Goal: Entertainment & Leisure: Browse casually

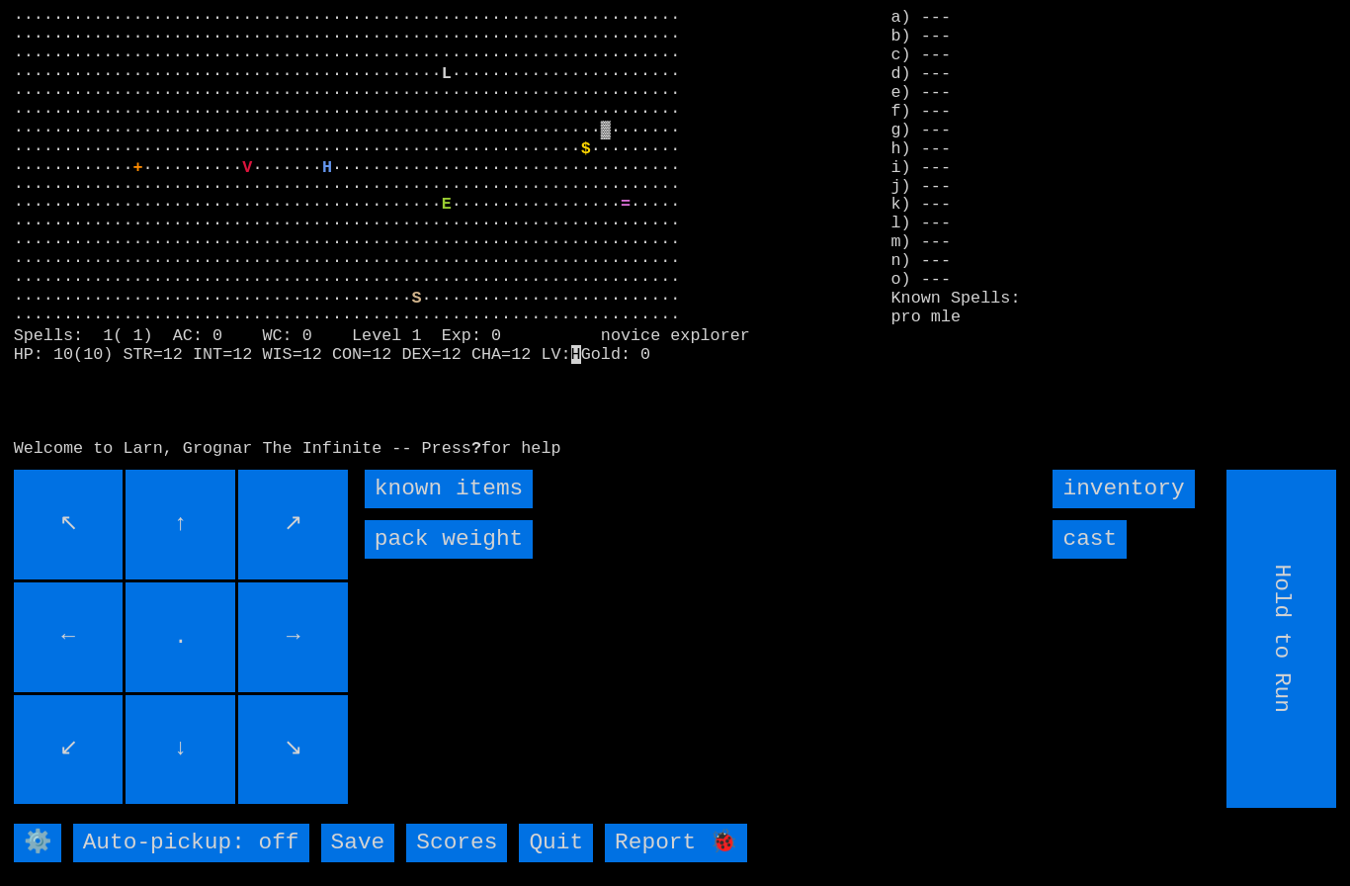
scroll to position [42, 0]
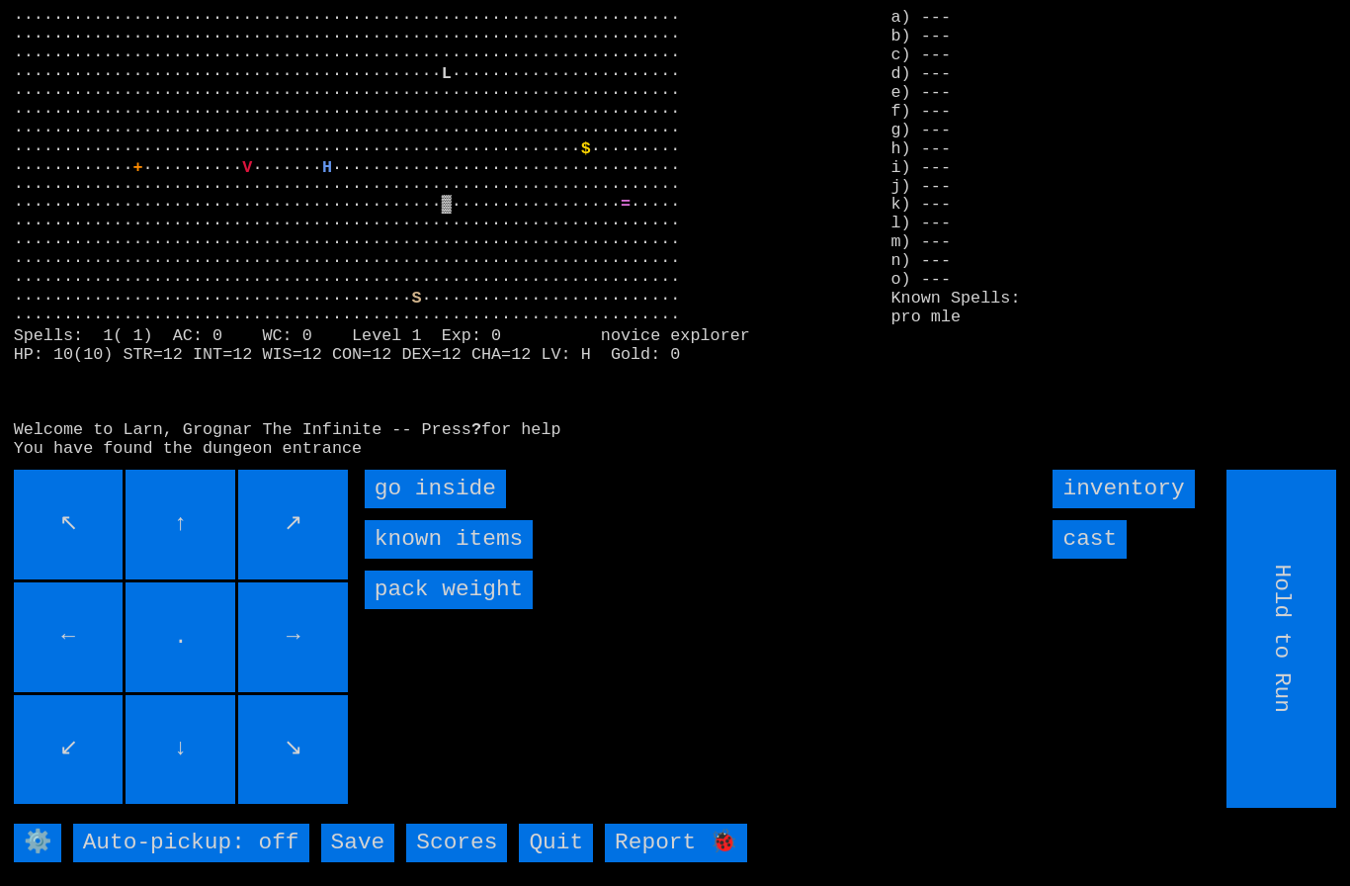
click at [427, 484] on inside "go inside" at bounding box center [435, 488] width 141 height 39
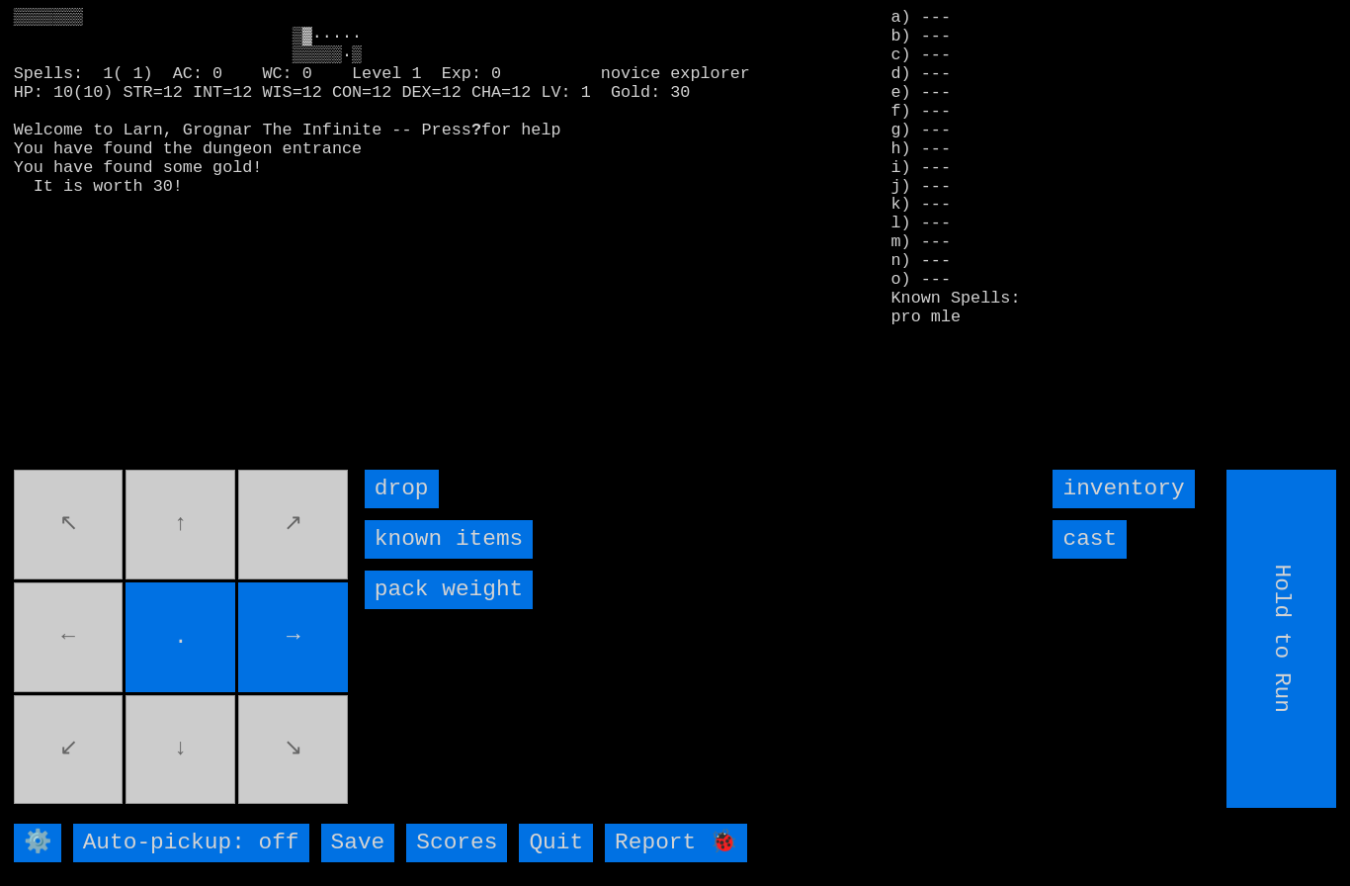
click at [73, 630] on movebuttons "↖ ↑ ↗ ← . → ↙ ↓ ↘" at bounding box center [183, 638] width 338 height 338
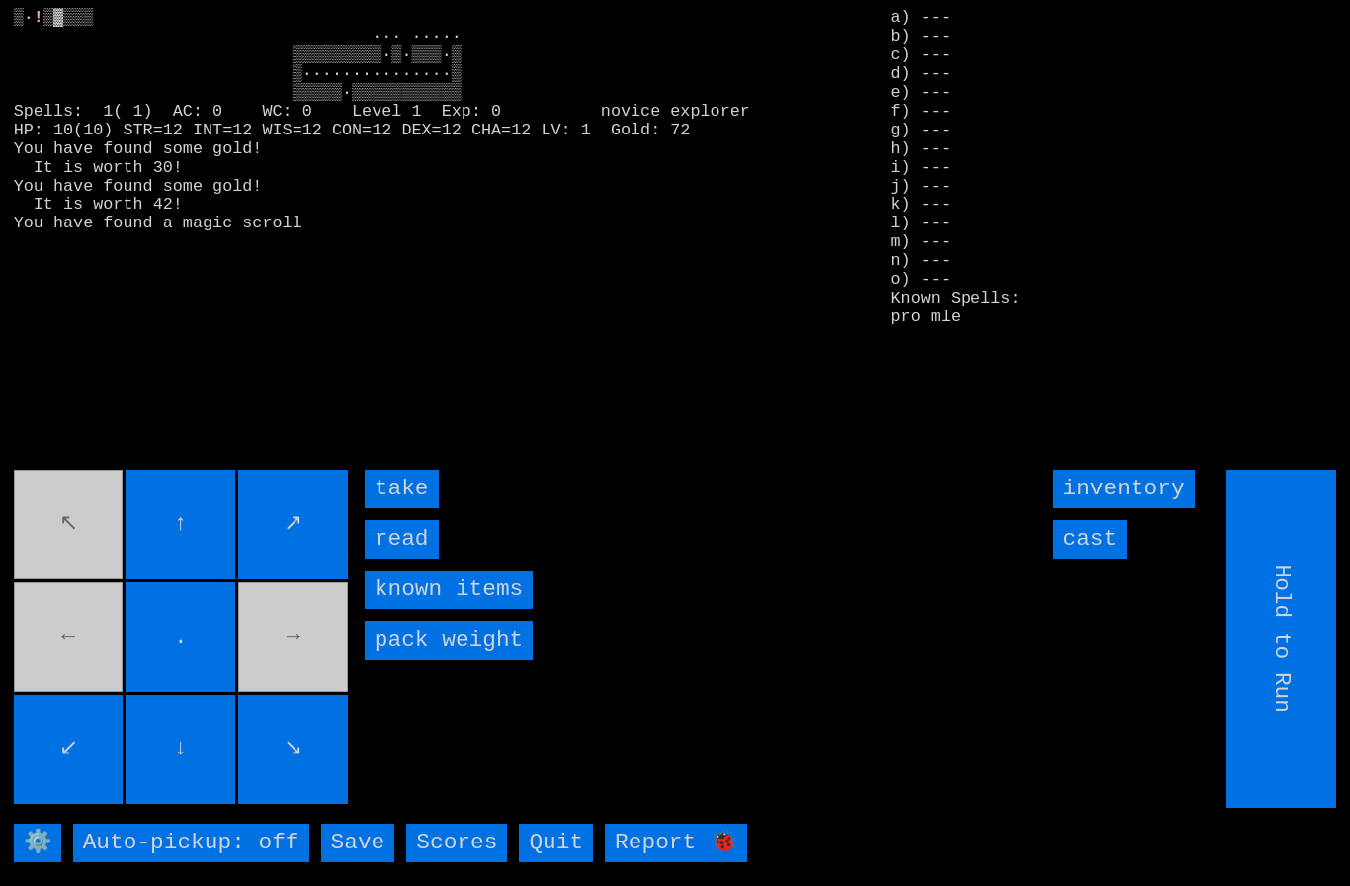
click at [409, 479] on input "take" at bounding box center [402, 488] width 74 height 39
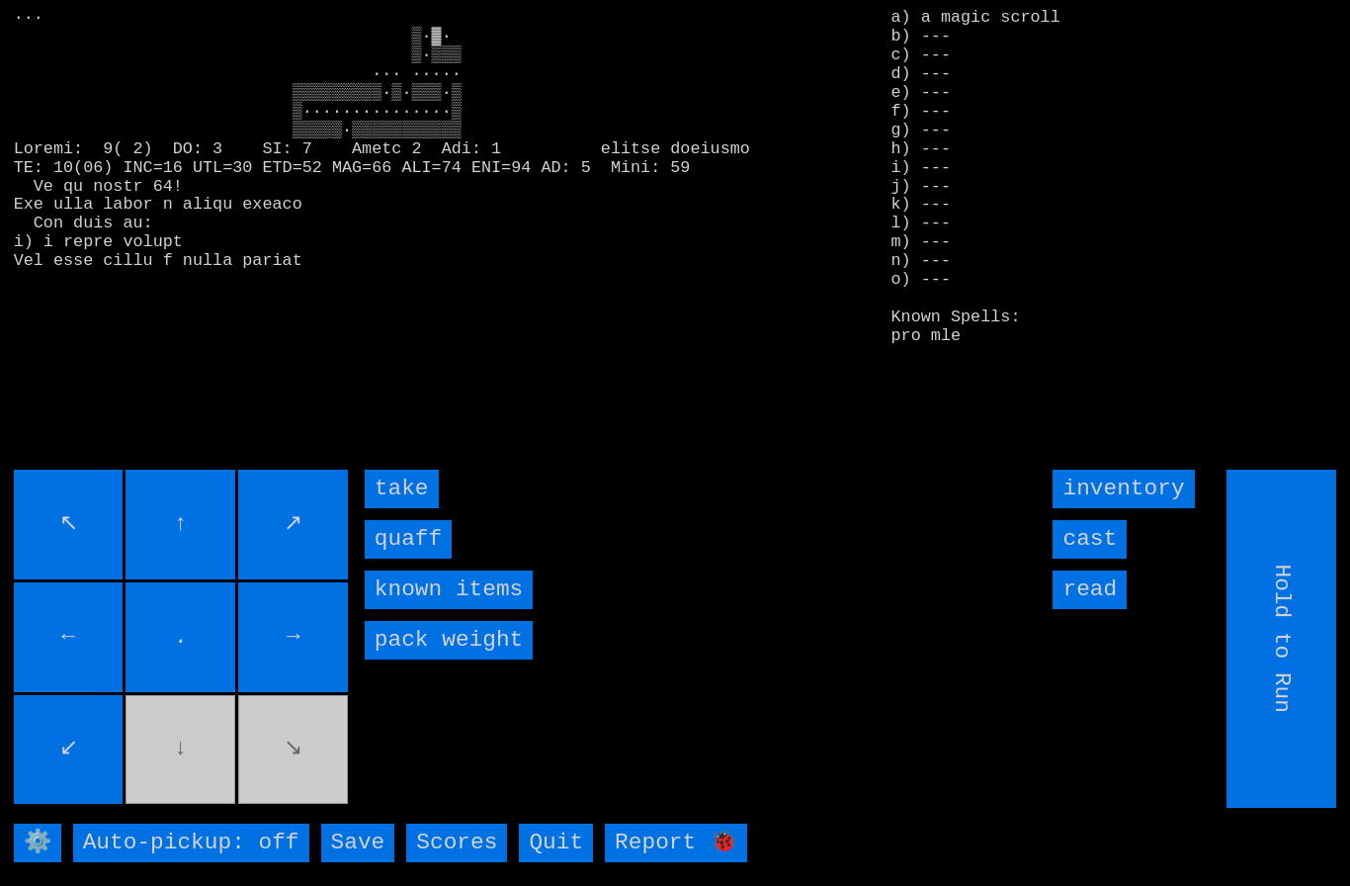
click at [407, 529] on input "quaff" at bounding box center [408, 539] width 87 height 39
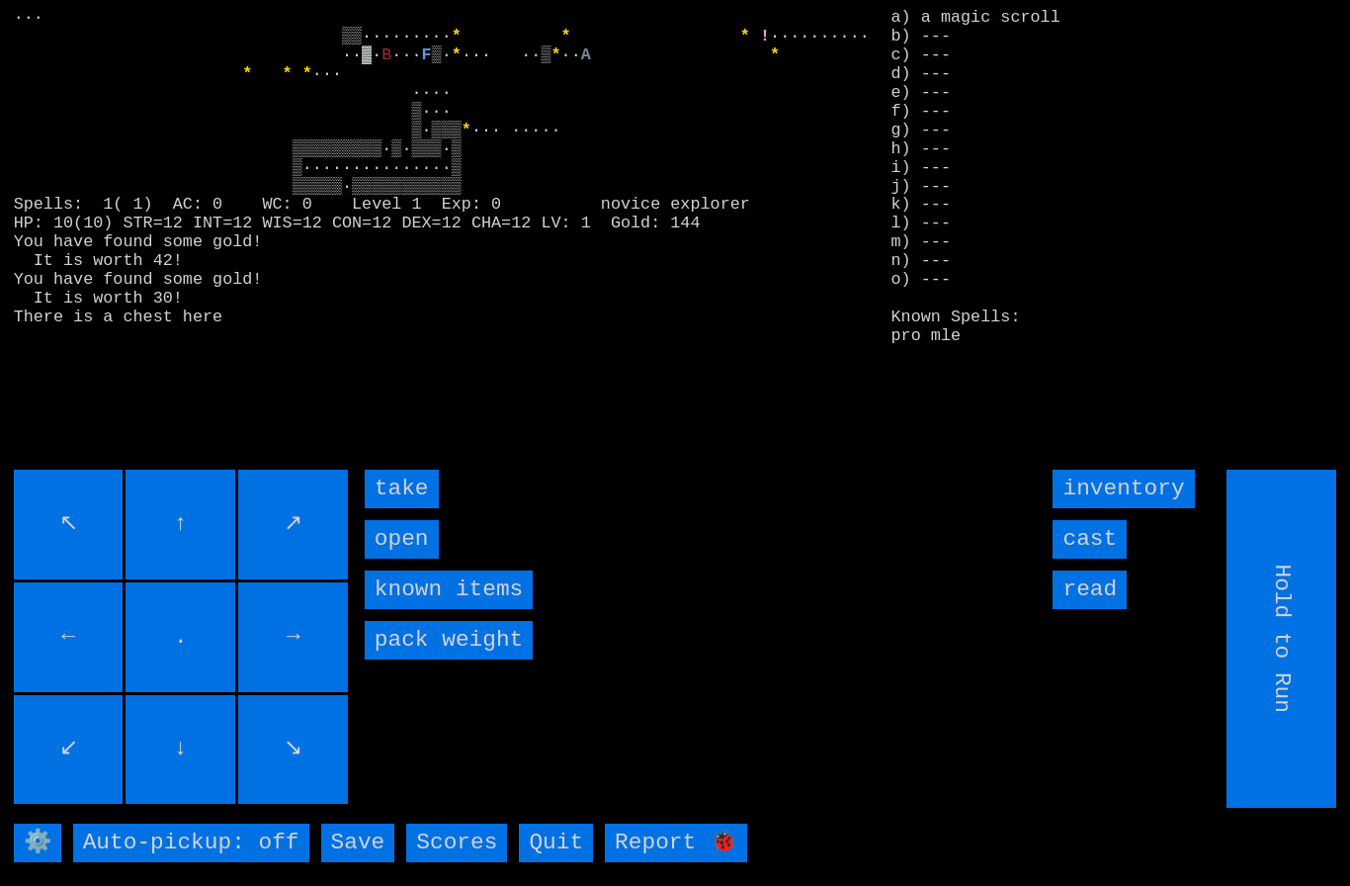
click at [403, 488] on input "take" at bounding box center [402, 488] width 74 height 39
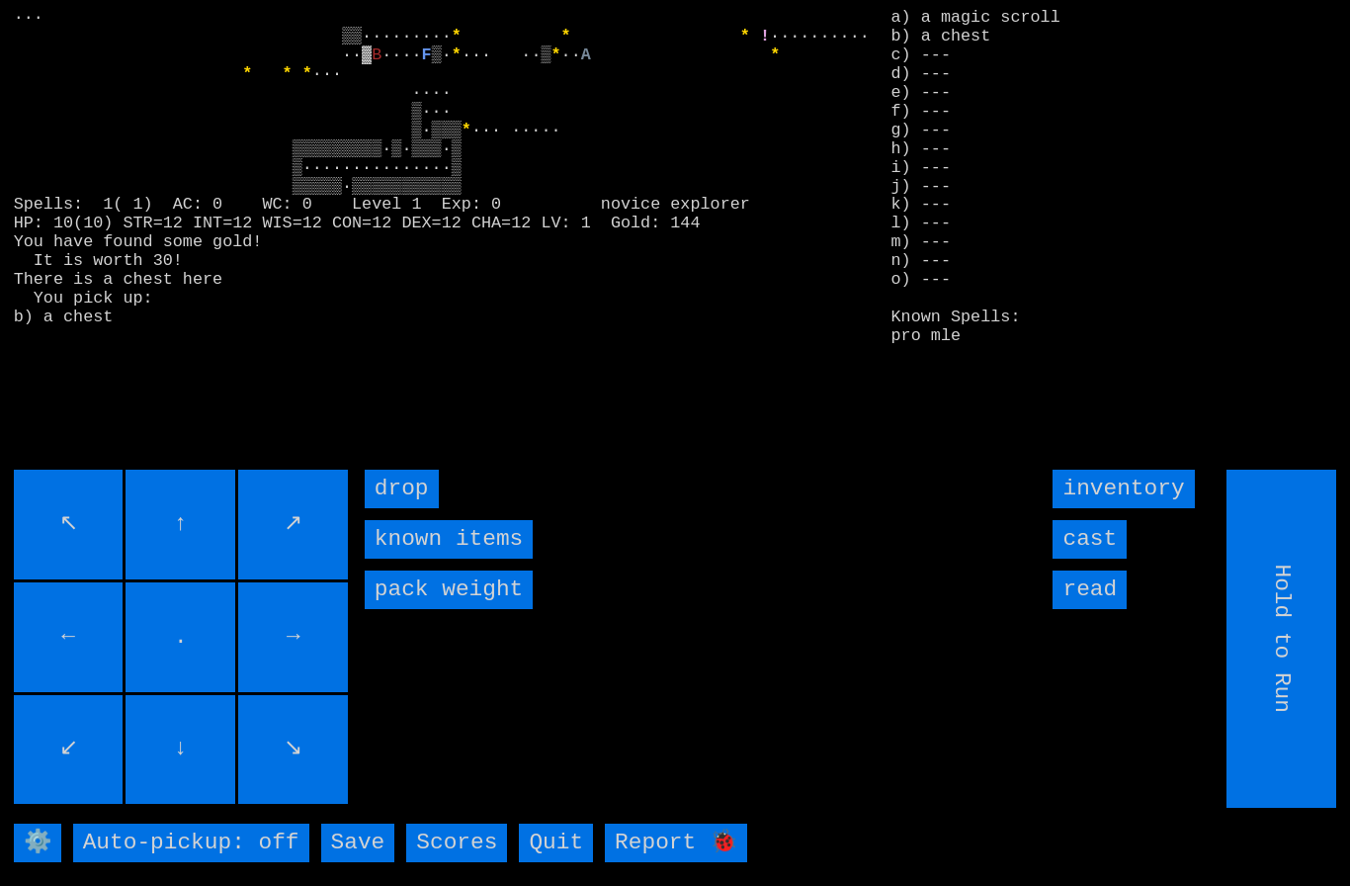
click at [1098, 537] on input "cast" at bounding box center [1090, 539] width 74 height 39
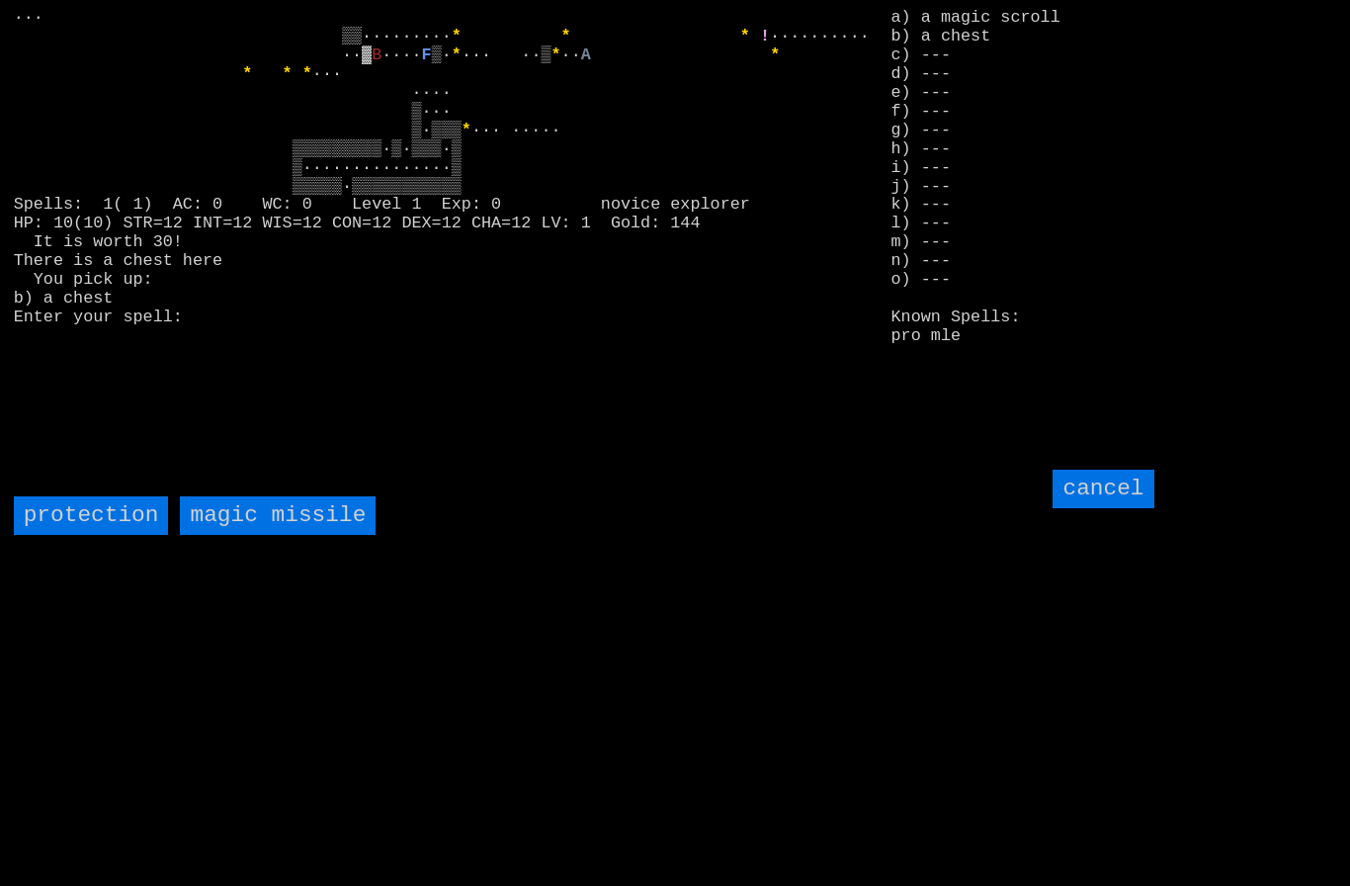
click at [266, 511] on missile "magic missile" at bounding box center [278, 515] width 196 height 39
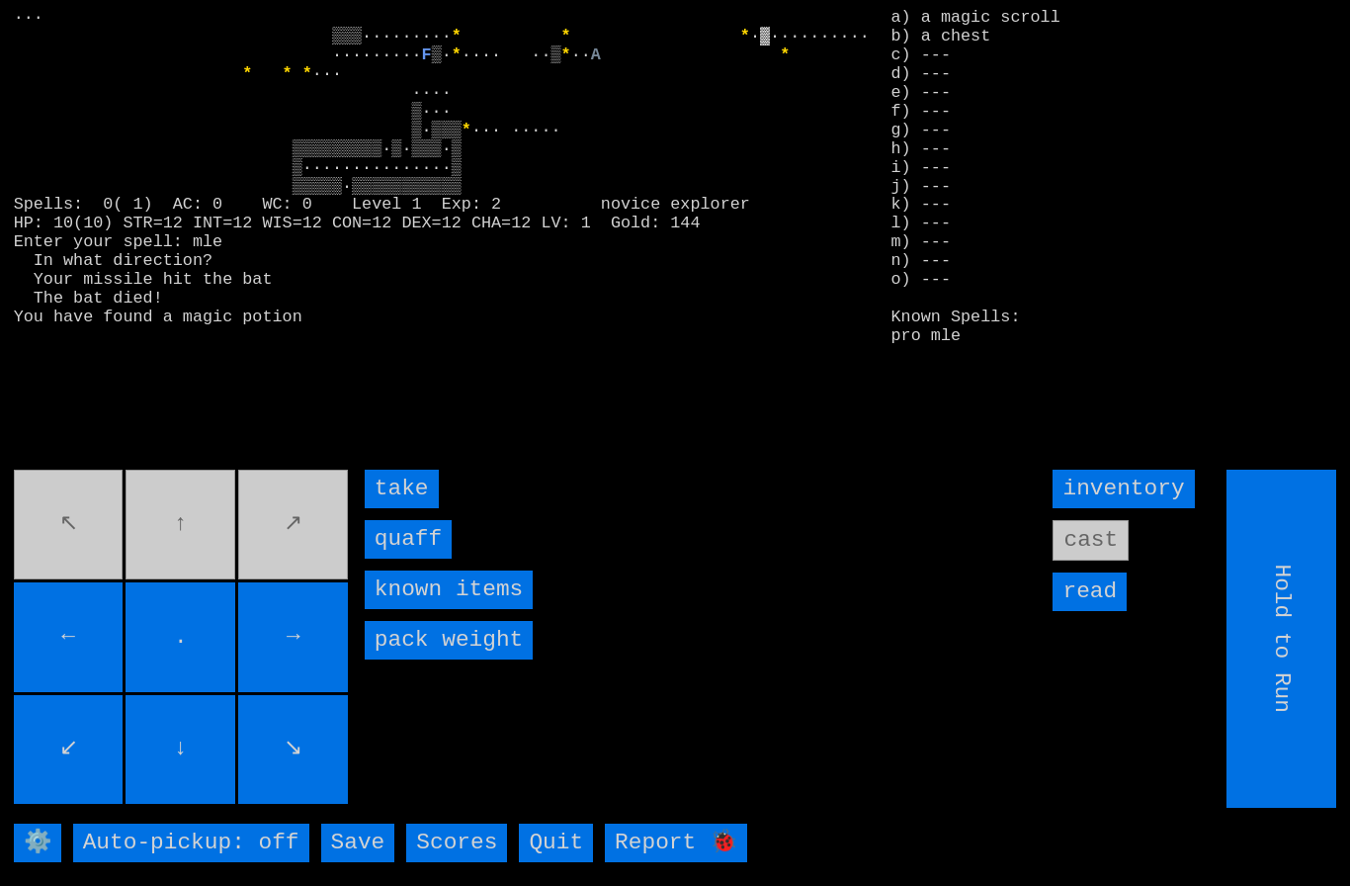
click at [414, 537] on input "quaff" at bounding box center [408, 539] width 87 height 39
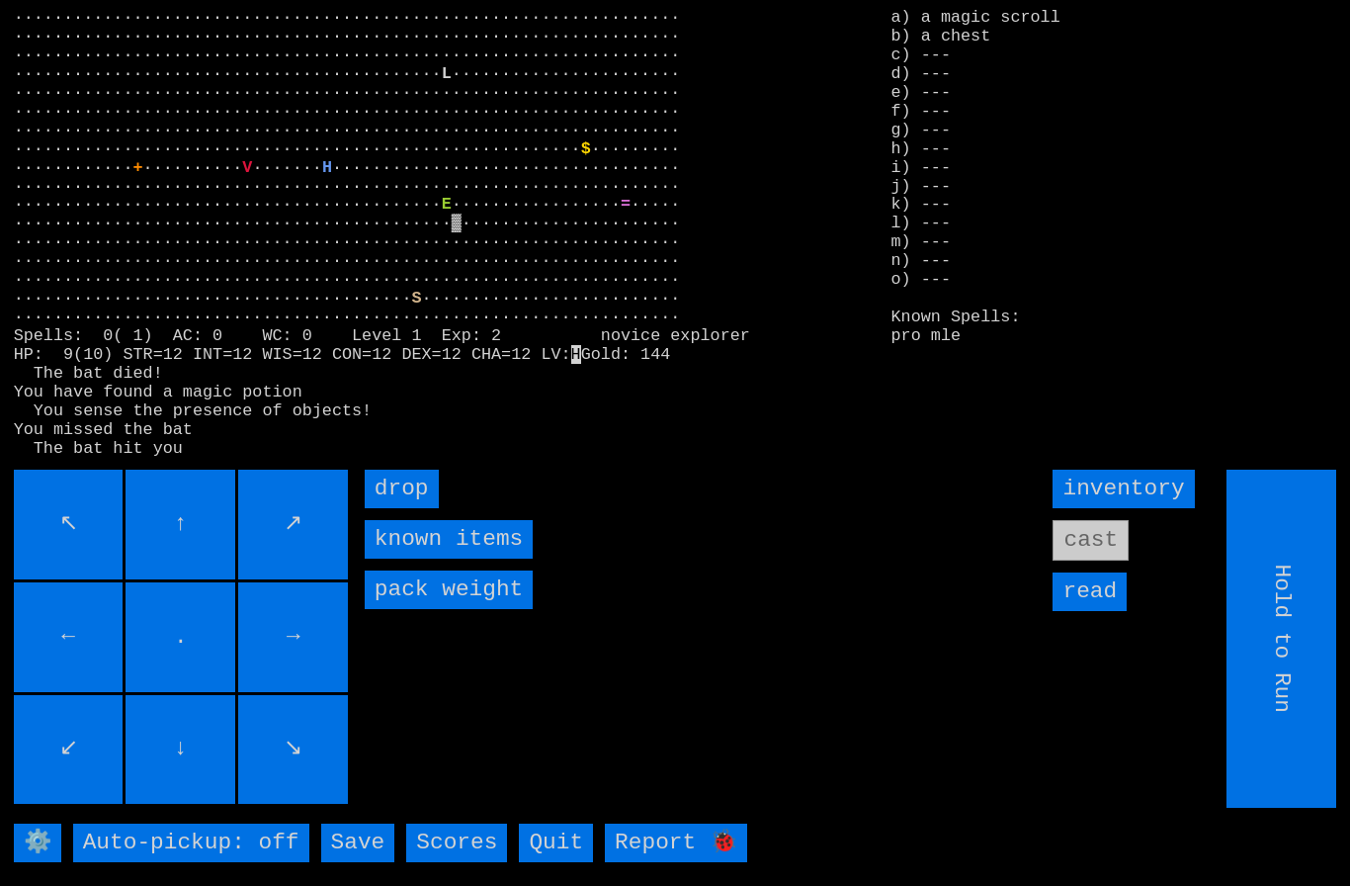
scroll to position [0, 0]
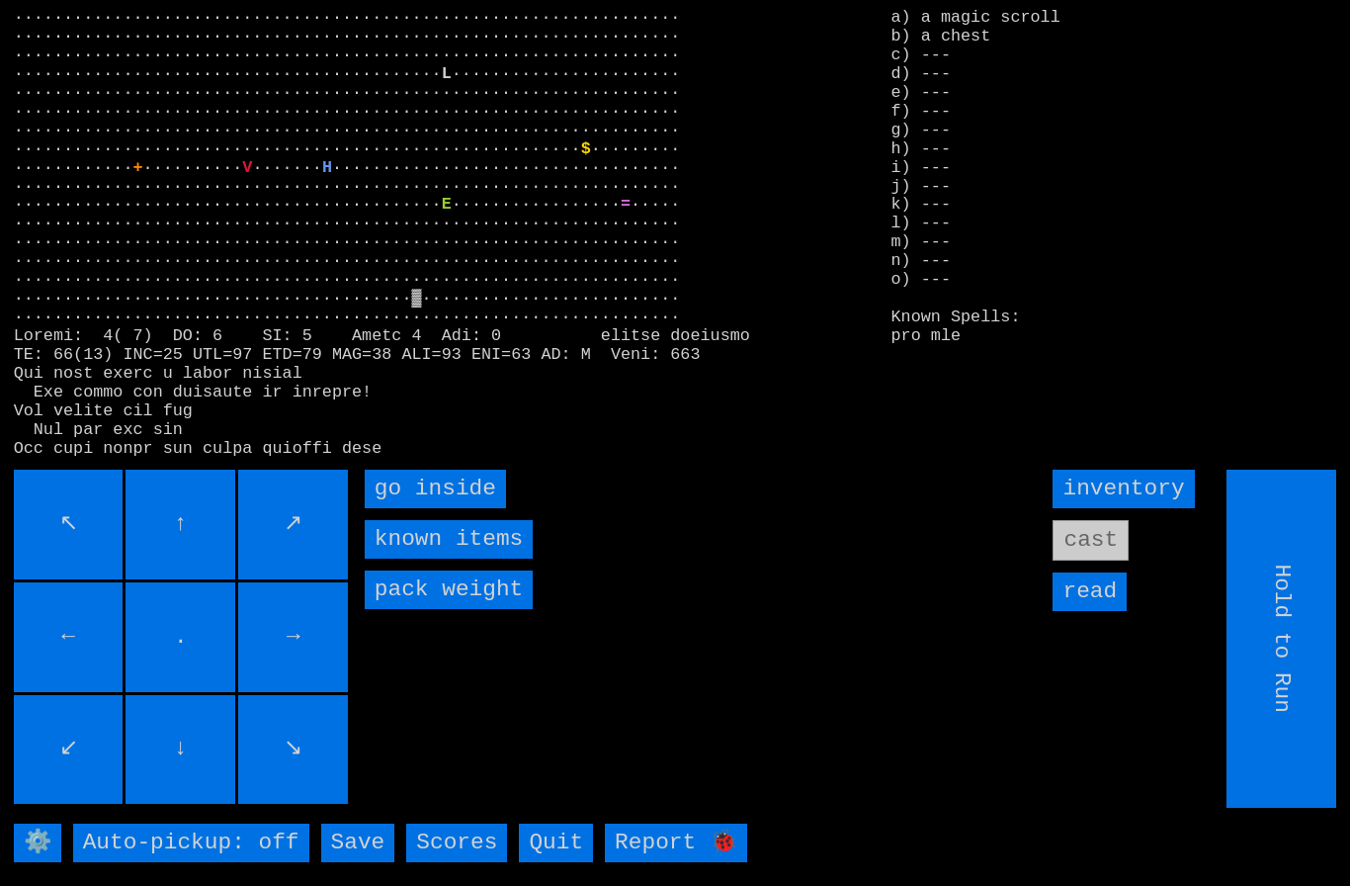
click at [427, 508] on inside "go inside" at bounding box center [435, 488] width 141 height 39
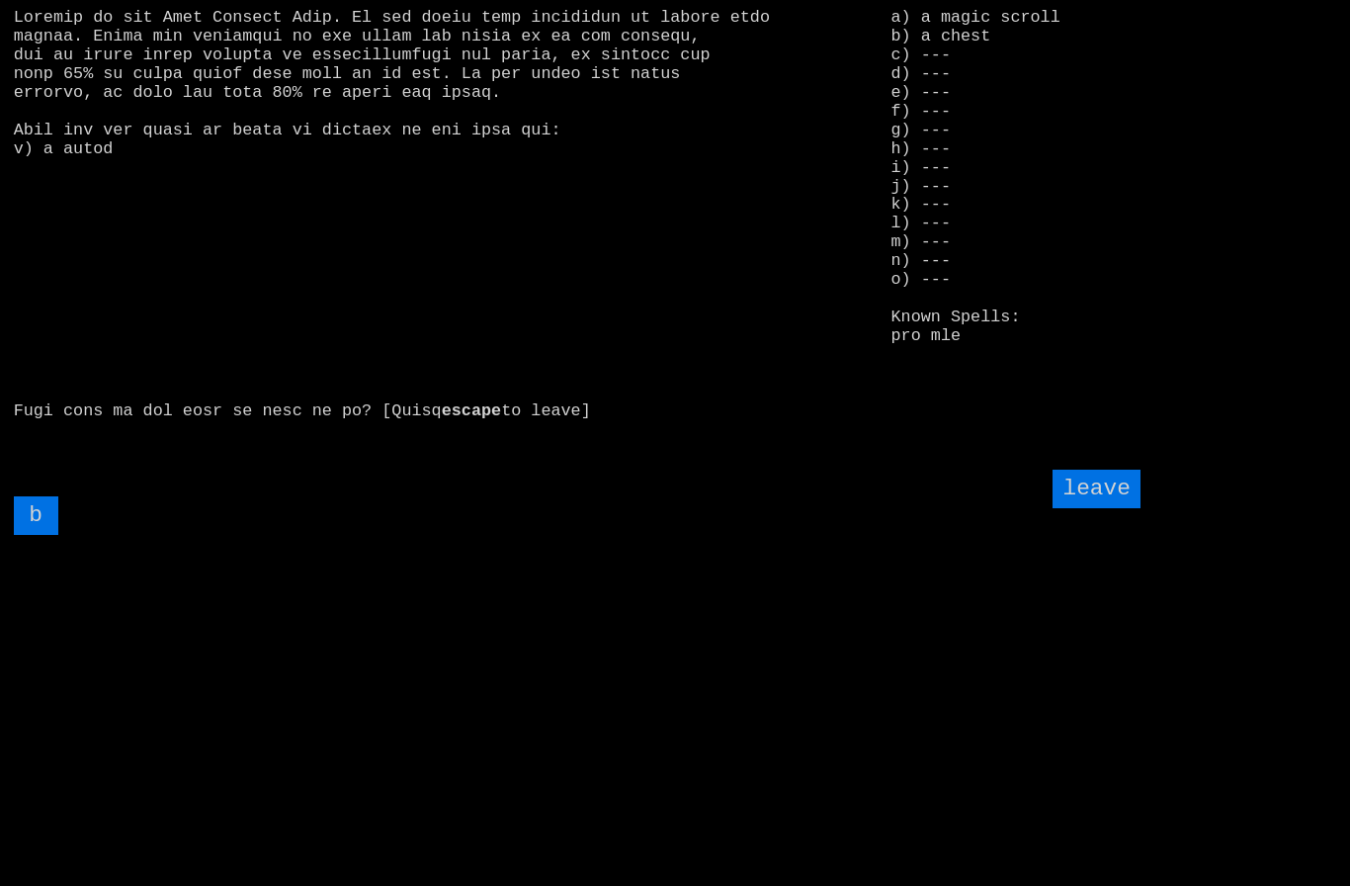
click at [31, 535] on input "b" at bounding box center [36, 515] width 44 height 39
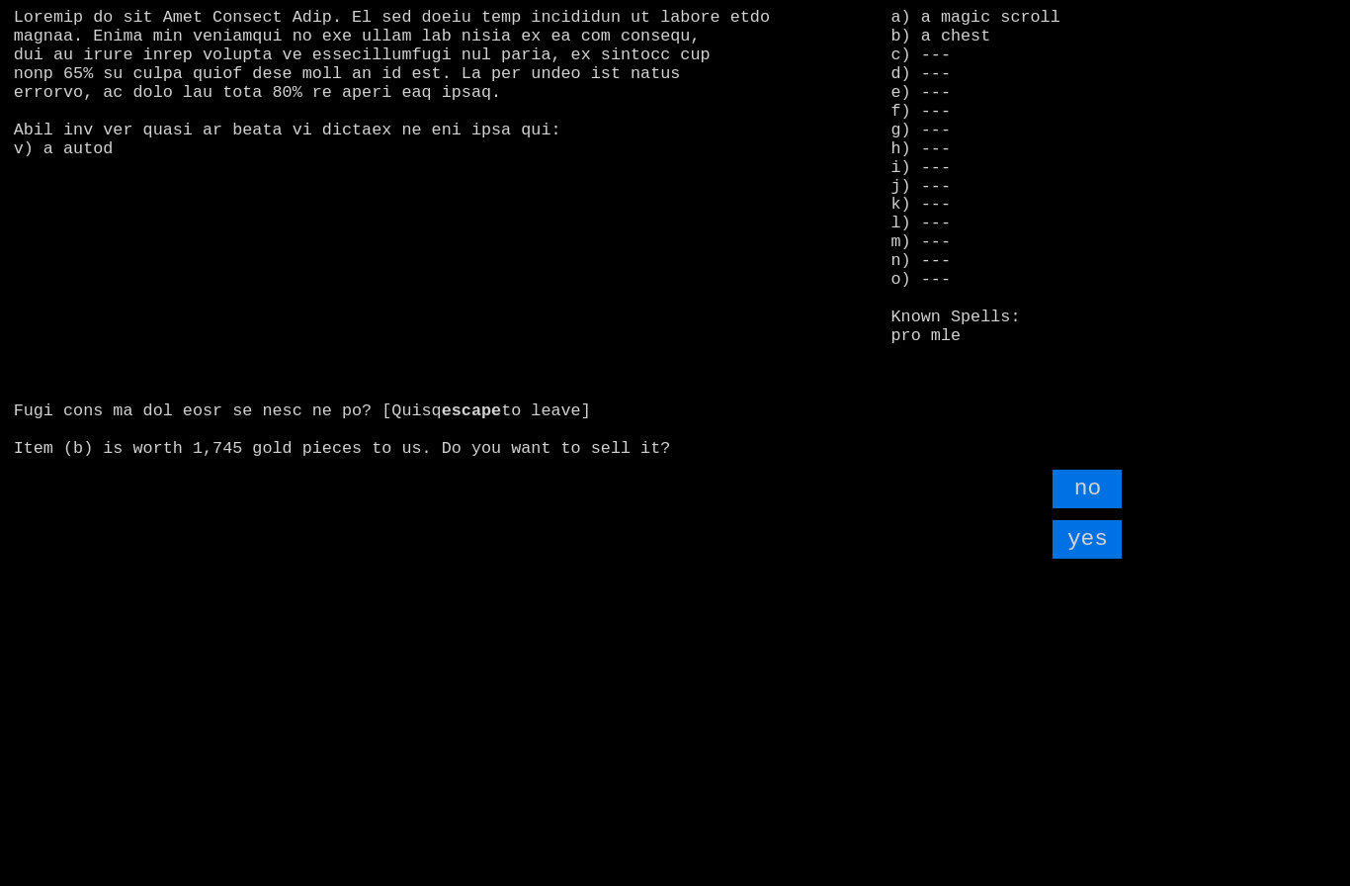
click at [1096, 558] on input "yes" at bounding box center [1087, 539] width 69 height 39
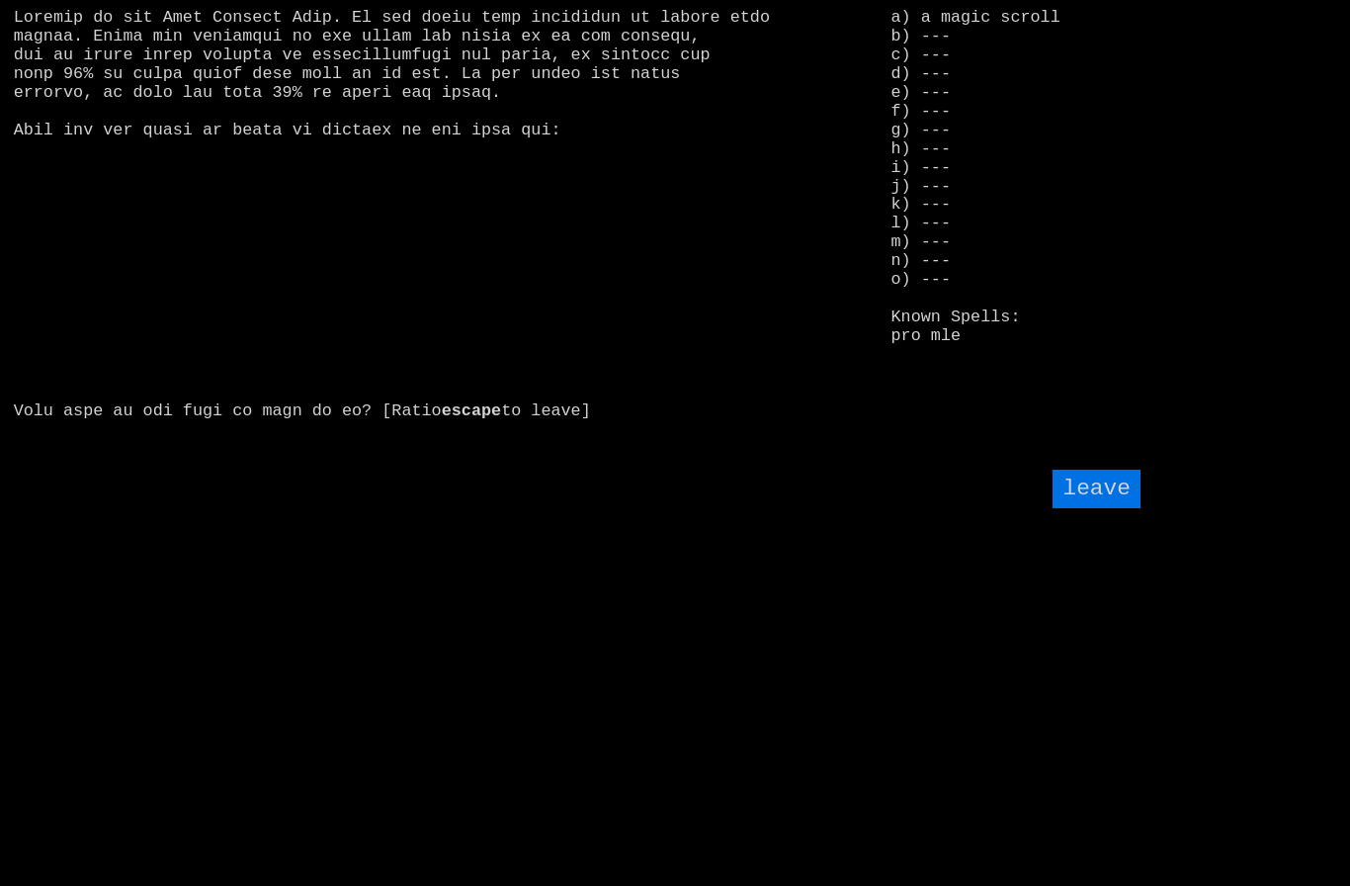
click at [1099, 508] on input "leave" at bounding box center [1096, 488] width 87 height 39
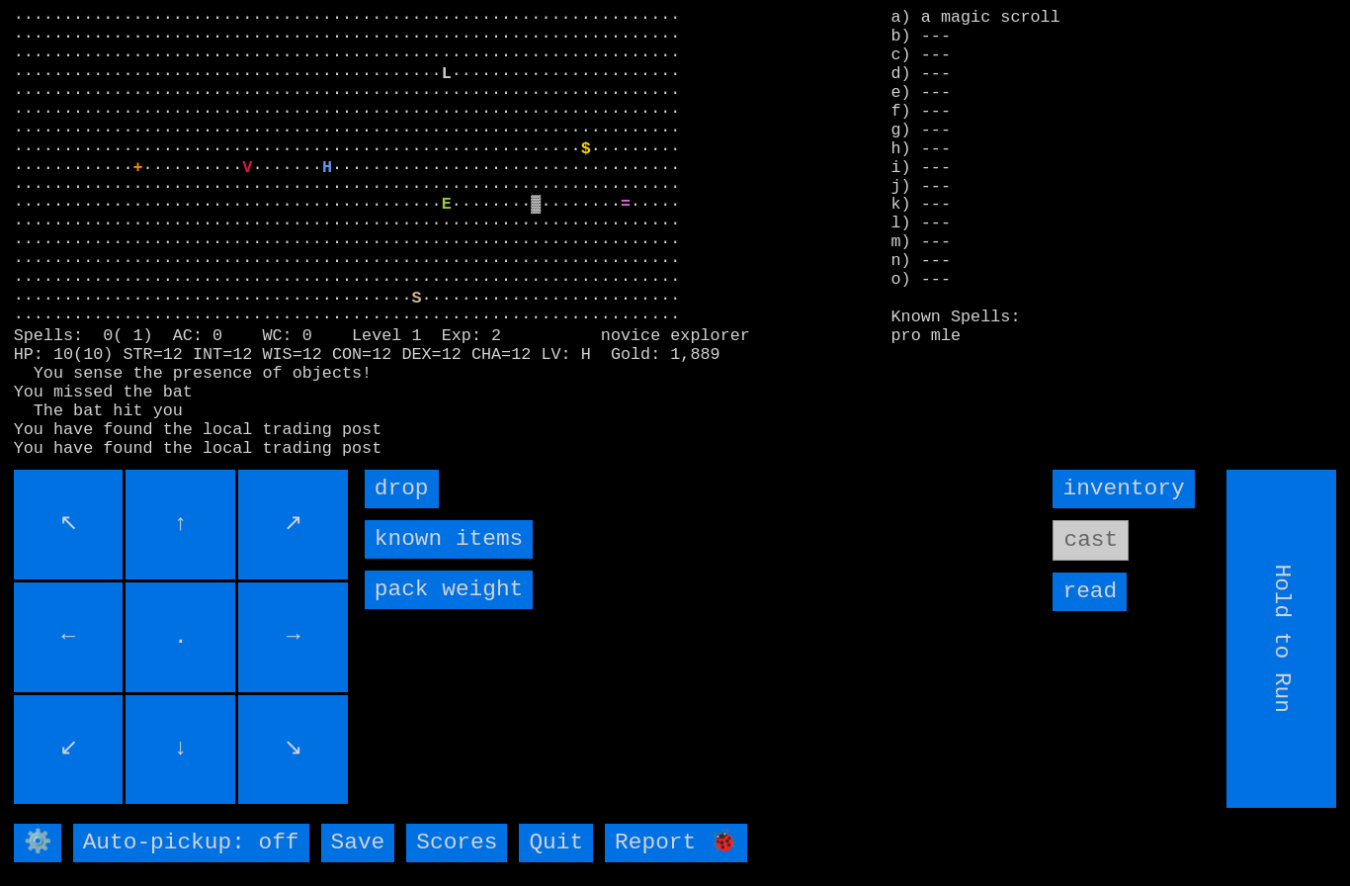
type input "Choose Direction"
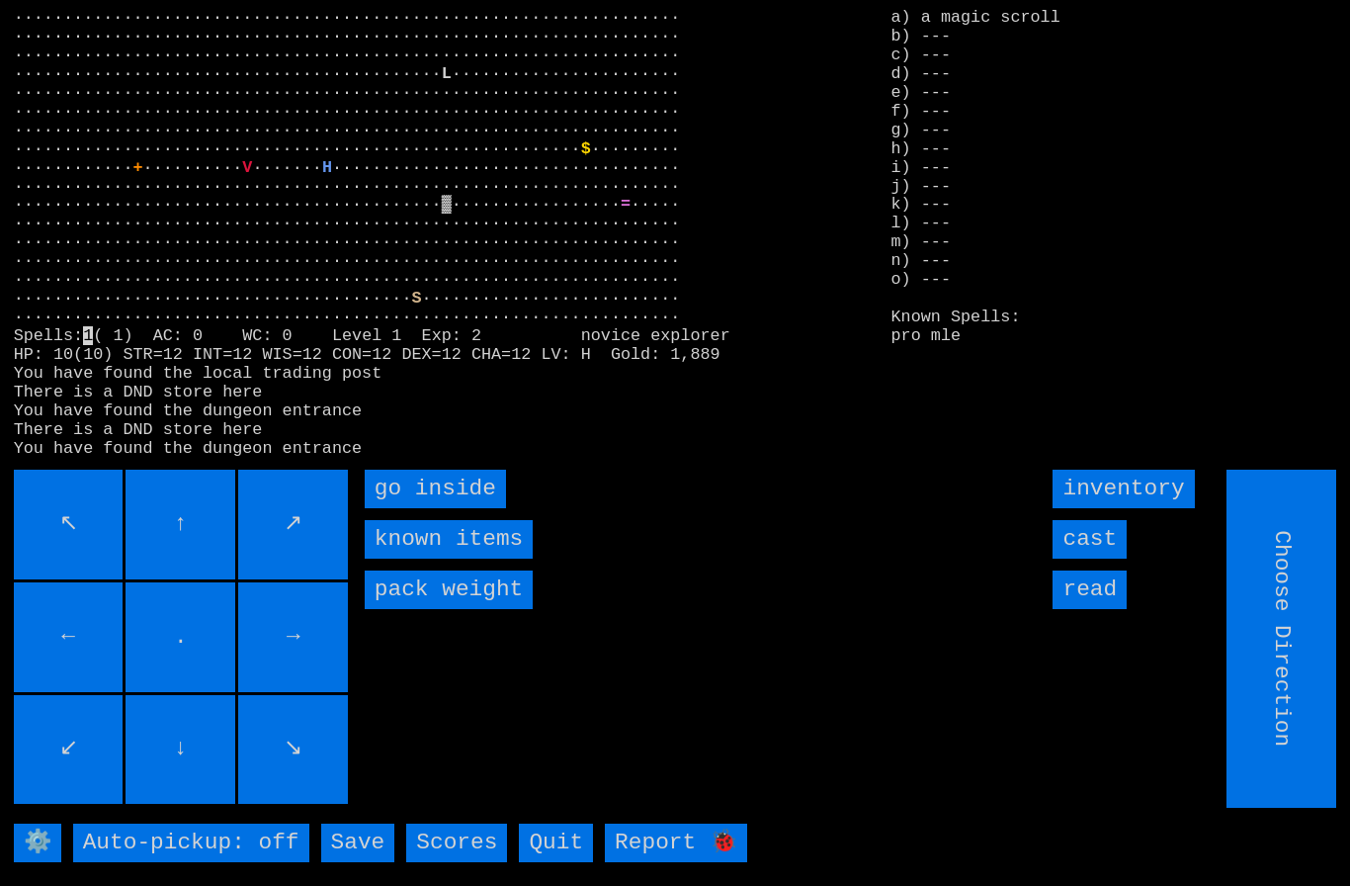
type input "Hold to Run"
click at [420, 508] on inside "go inside" at bounding box center [435, 488] width 141 height 39
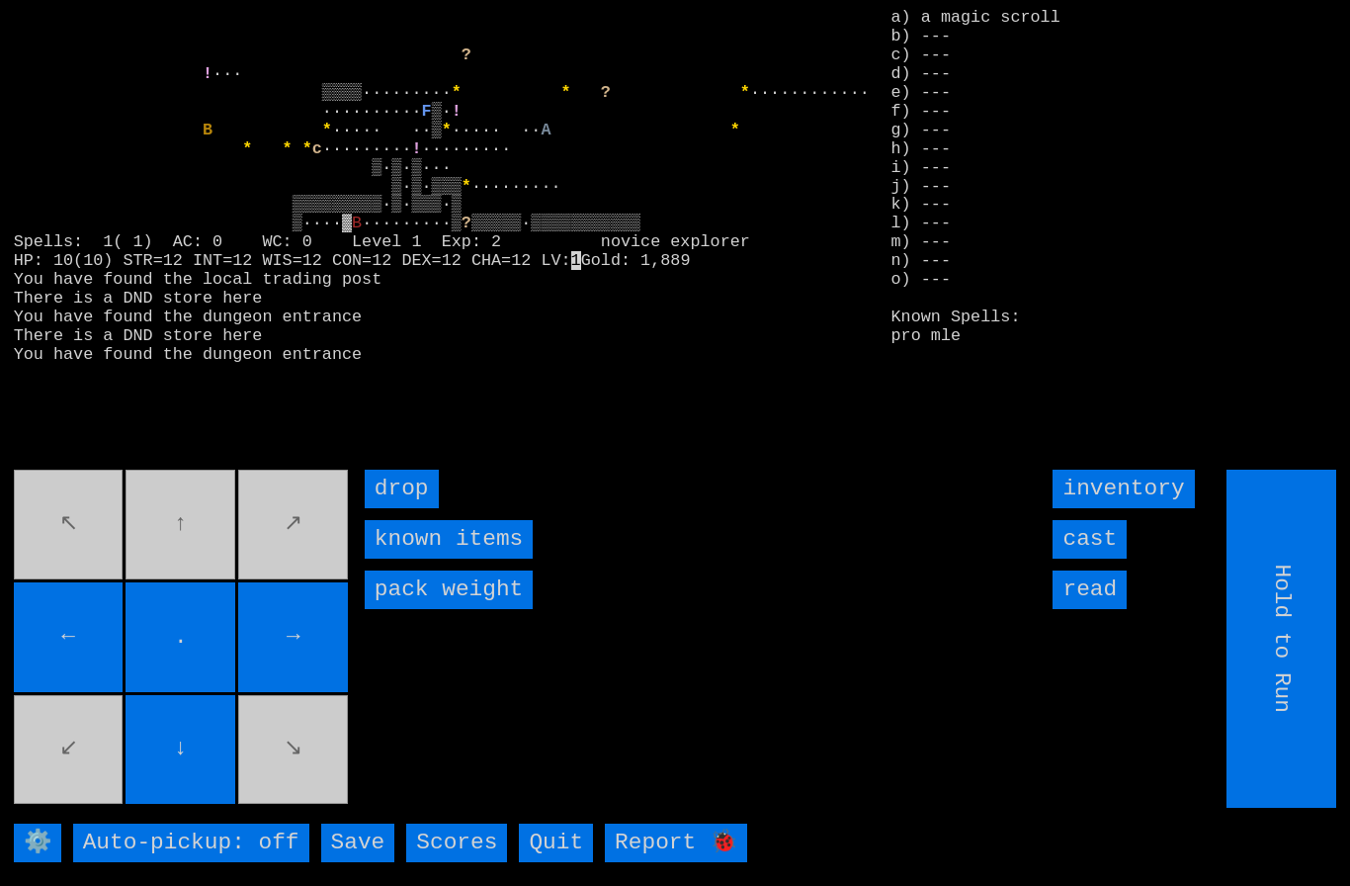
click at [1087, 558] on input "cast" at bounding box center [1090, 539] width 74 height 39
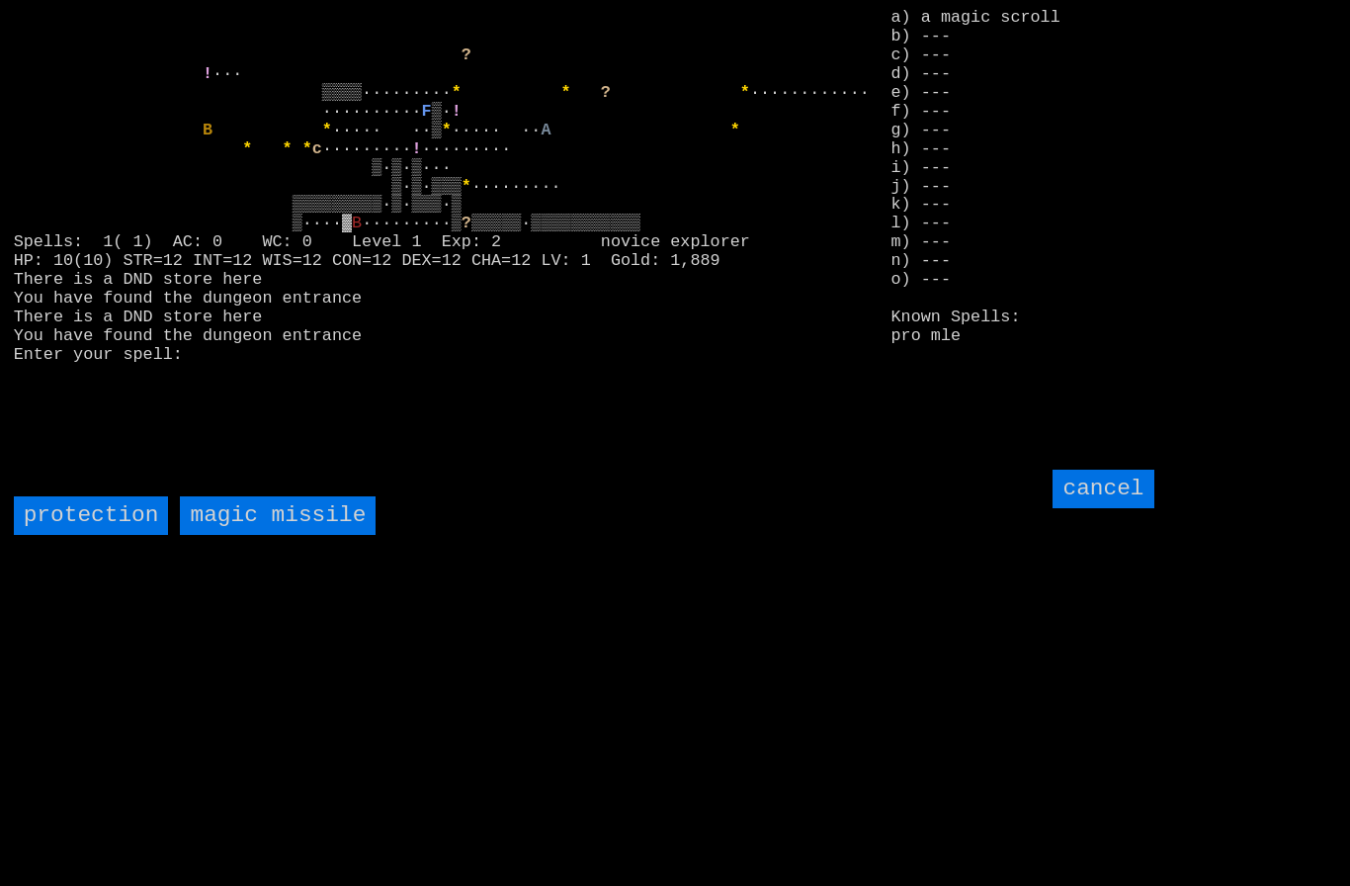
click at [247, 535] on missile "magic missile" at bounding box center [278, 515] width 196 height 39
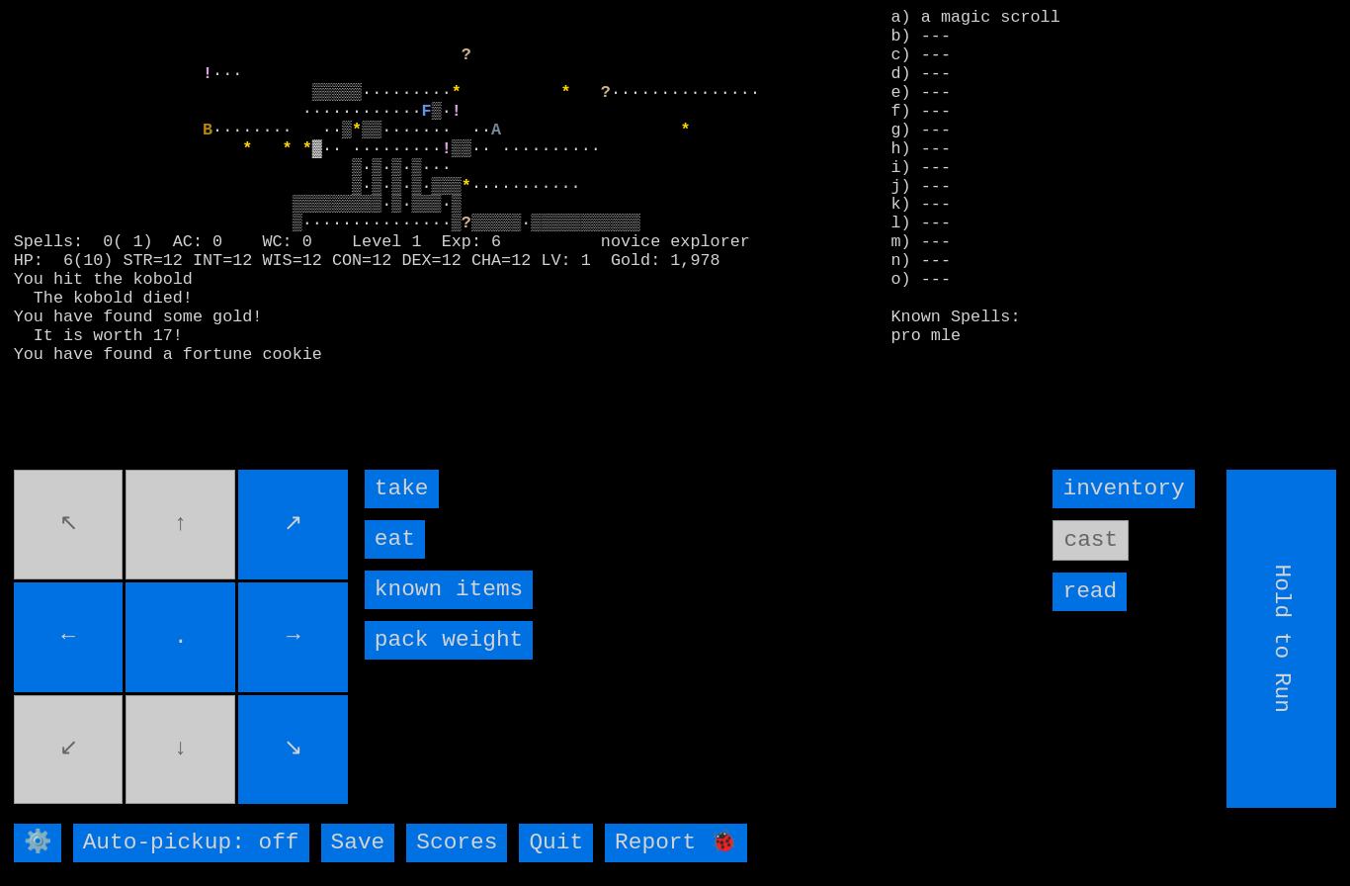
click at [396, 558] on input "eat" at bounding box center [395, 539] width 60 height 39
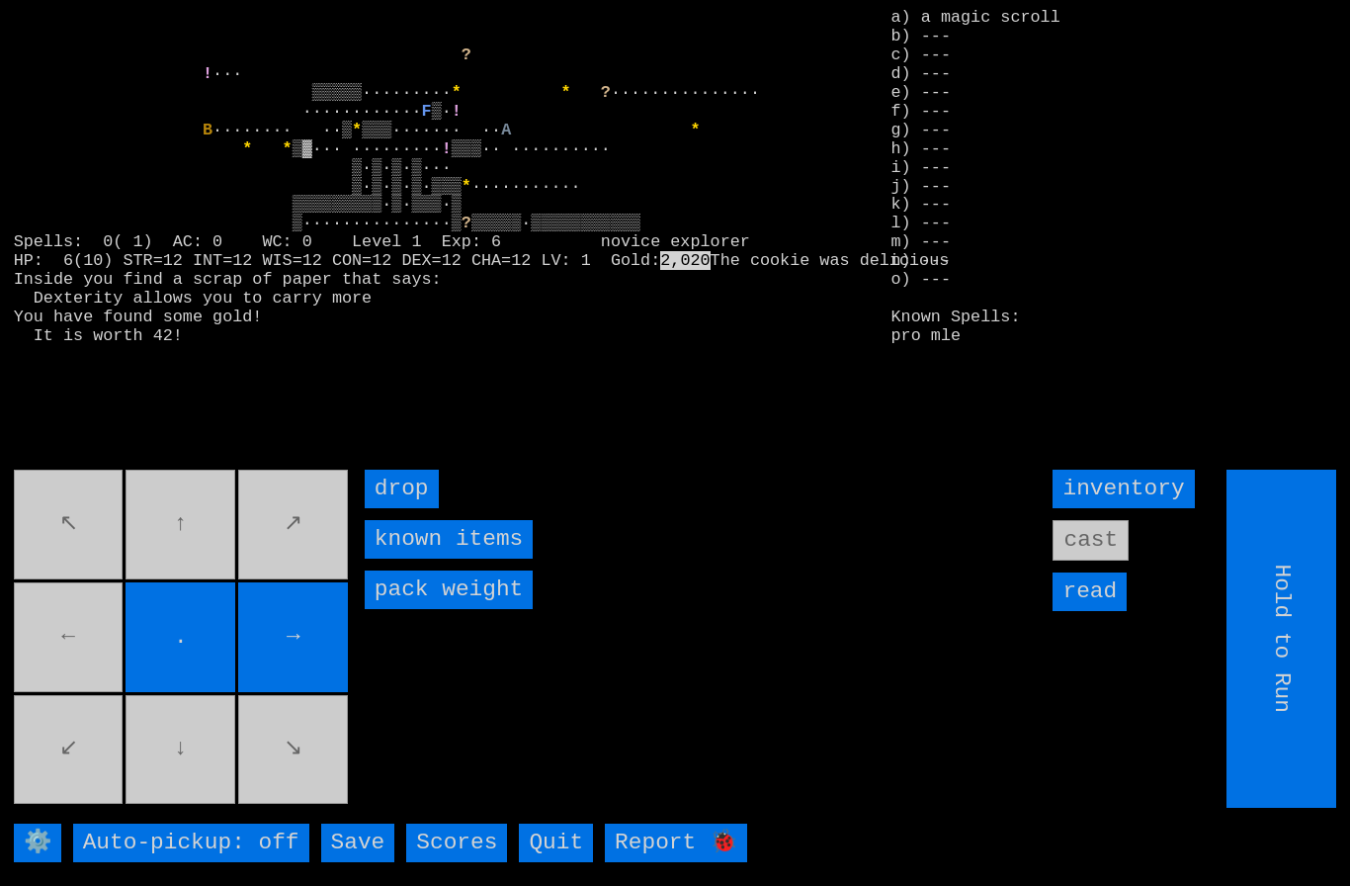
click at [82, 678] on movebuttons "↖ ↑ ↗ ← . → ↙ ↓ ↘" at bounding box center [183, 638] width 338 height 338
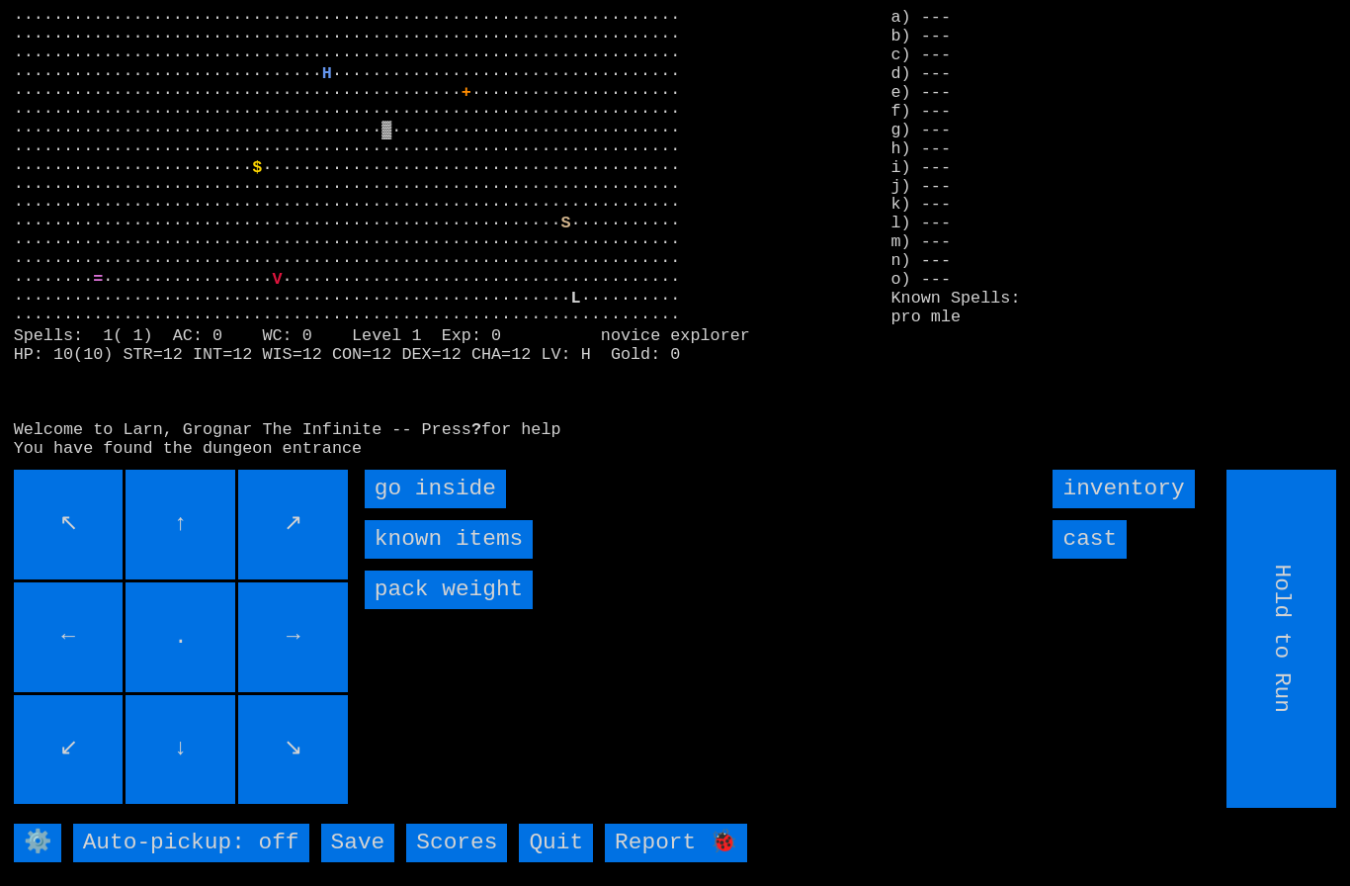
click at [459, 508] on inside "go inside" at bounding box center [435, 488] width 141 height 39
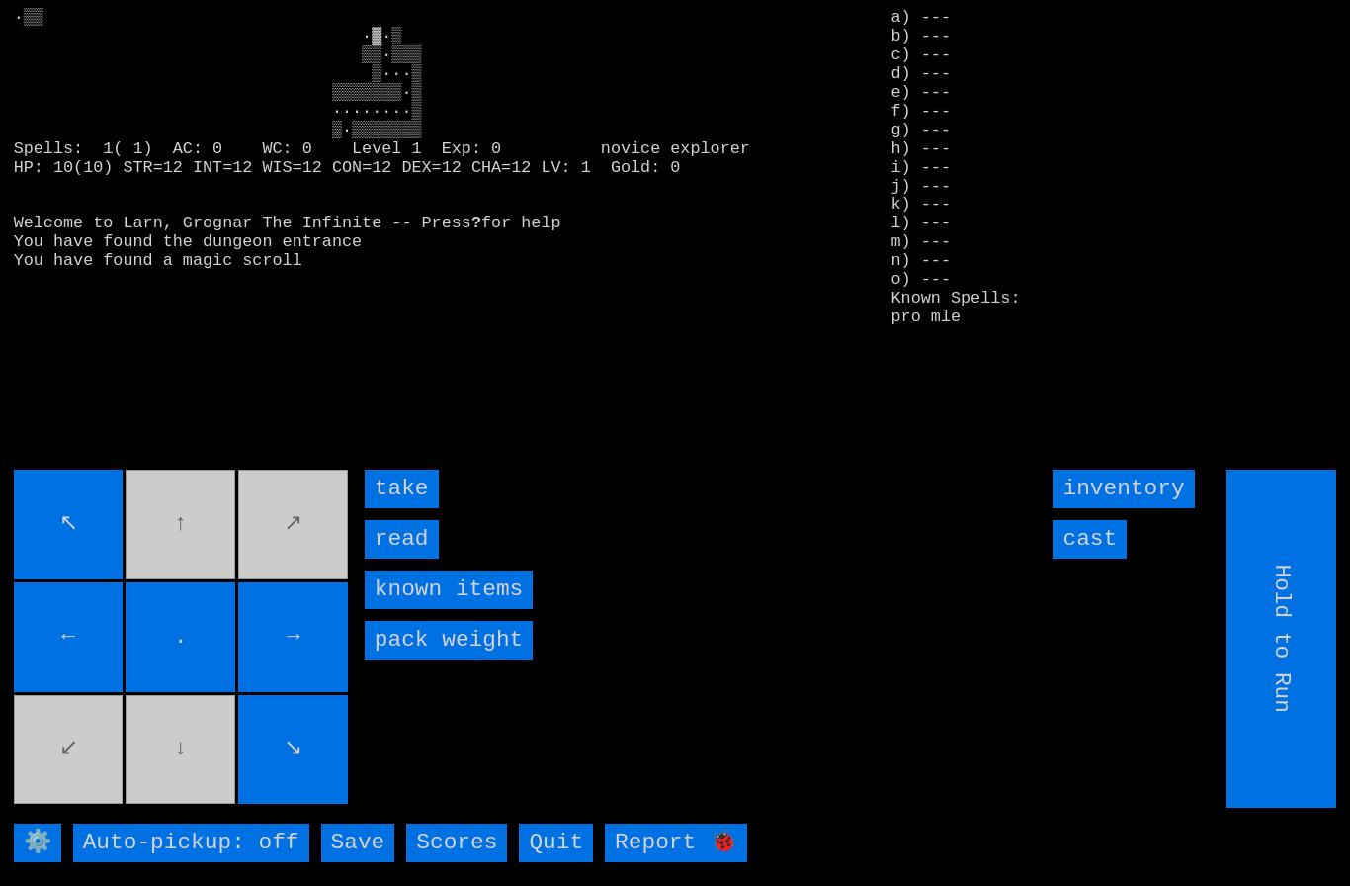
click at [424, 508] on input "take" at bounding box center [402, 488] width 74 height 39
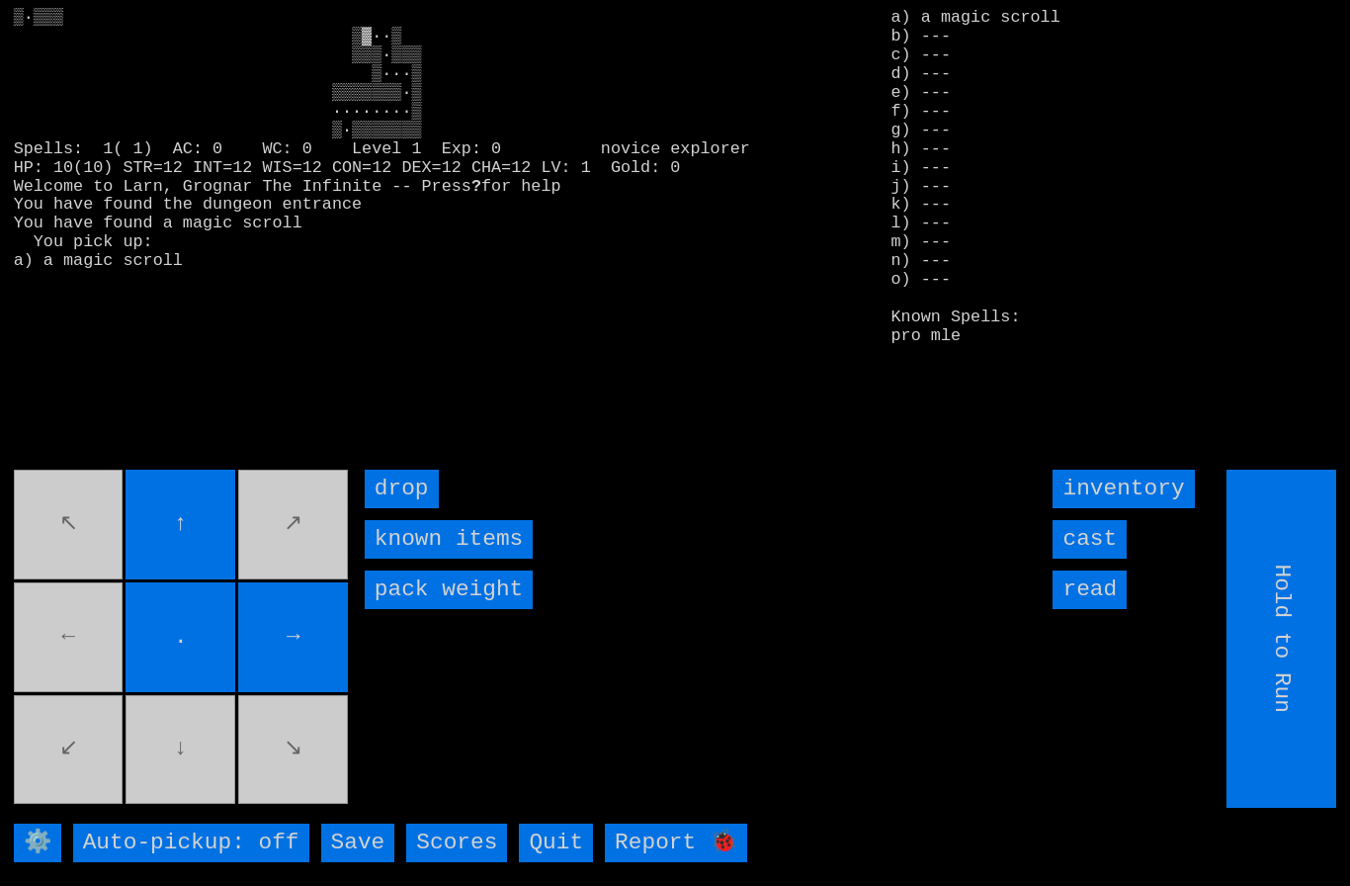
click at [75, 675] on movebuttons "↖ ↑ ↗ ← . → ↙ ↓ ↘" at bounding box center [183, 638] width 338 height 338
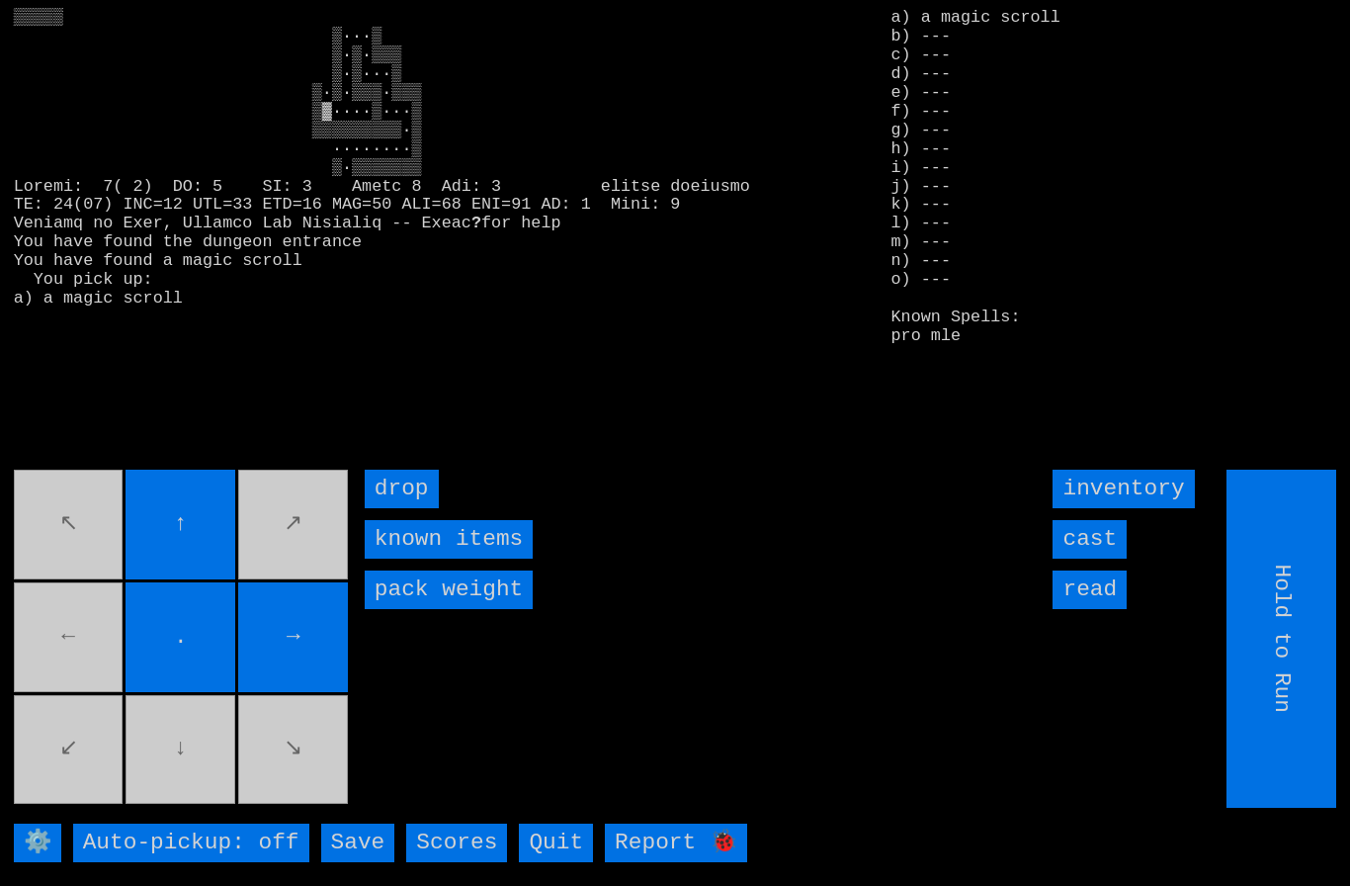
click at [62, 683] on movebuttons "↖ ↑ ↗ ← . → ↙ ↓ ↘" at bounding box center [183, 638] width 338 height 338
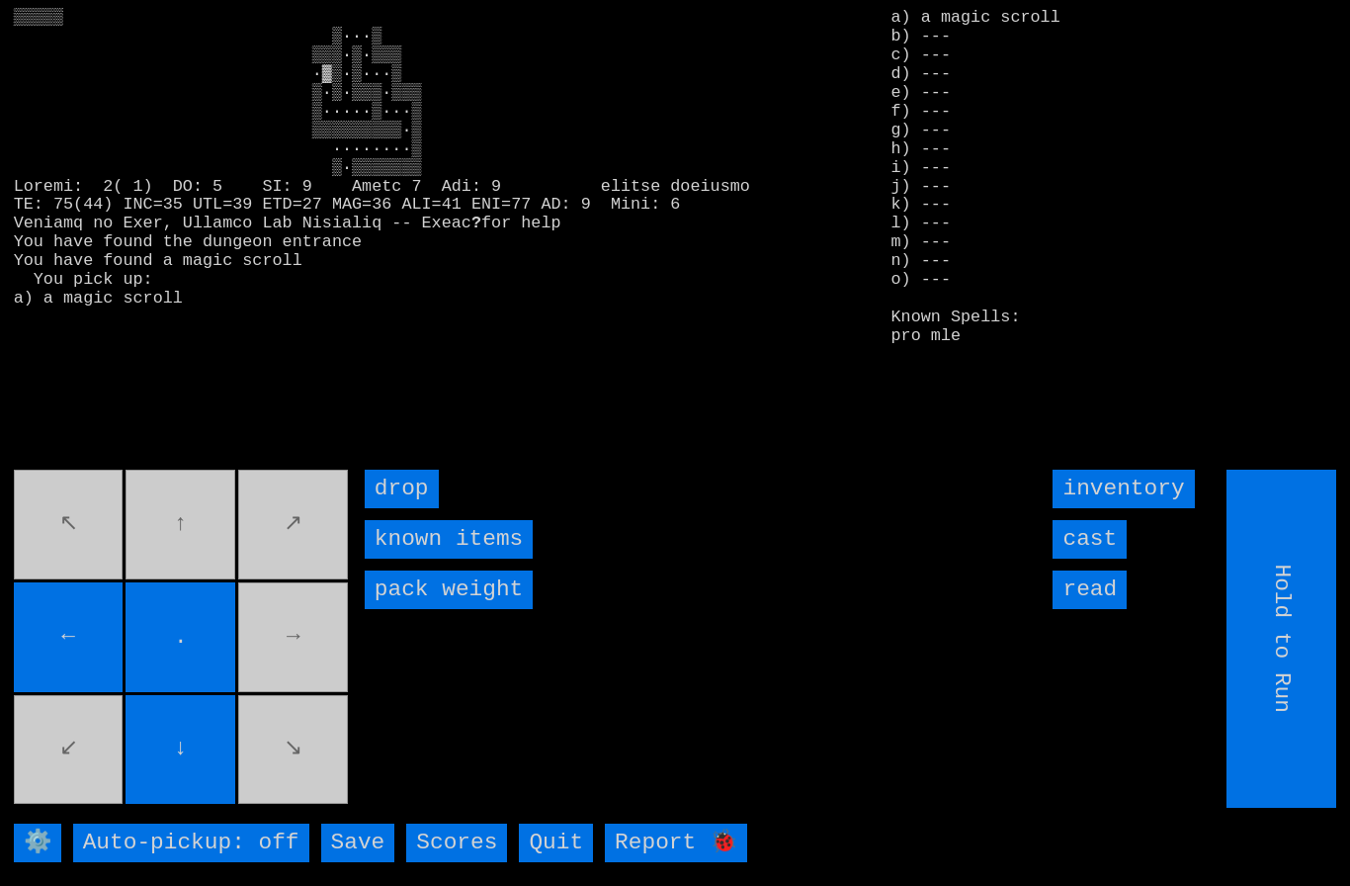
click at [193, 567] on movebuttons "↖ ↑ ↗ ← . → ↙ ↓ ↘" at bounding box center [183, 638] width 338 height 338
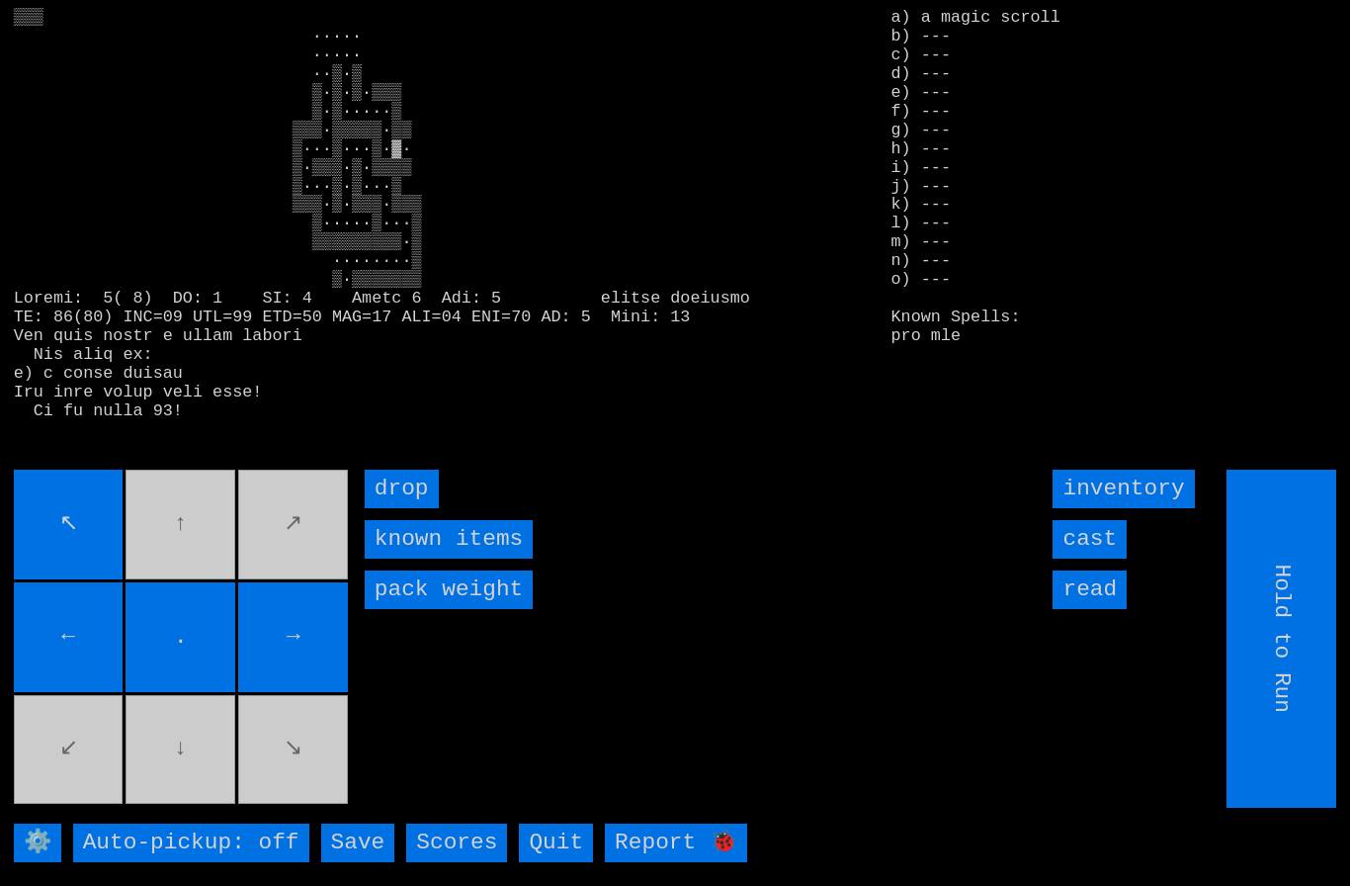
click at [295, 765] on movebuttons "↖ ↑ ↗ ← . → ↙ ↓ ↘" at bounding box center [183, 638] width 338 height 338
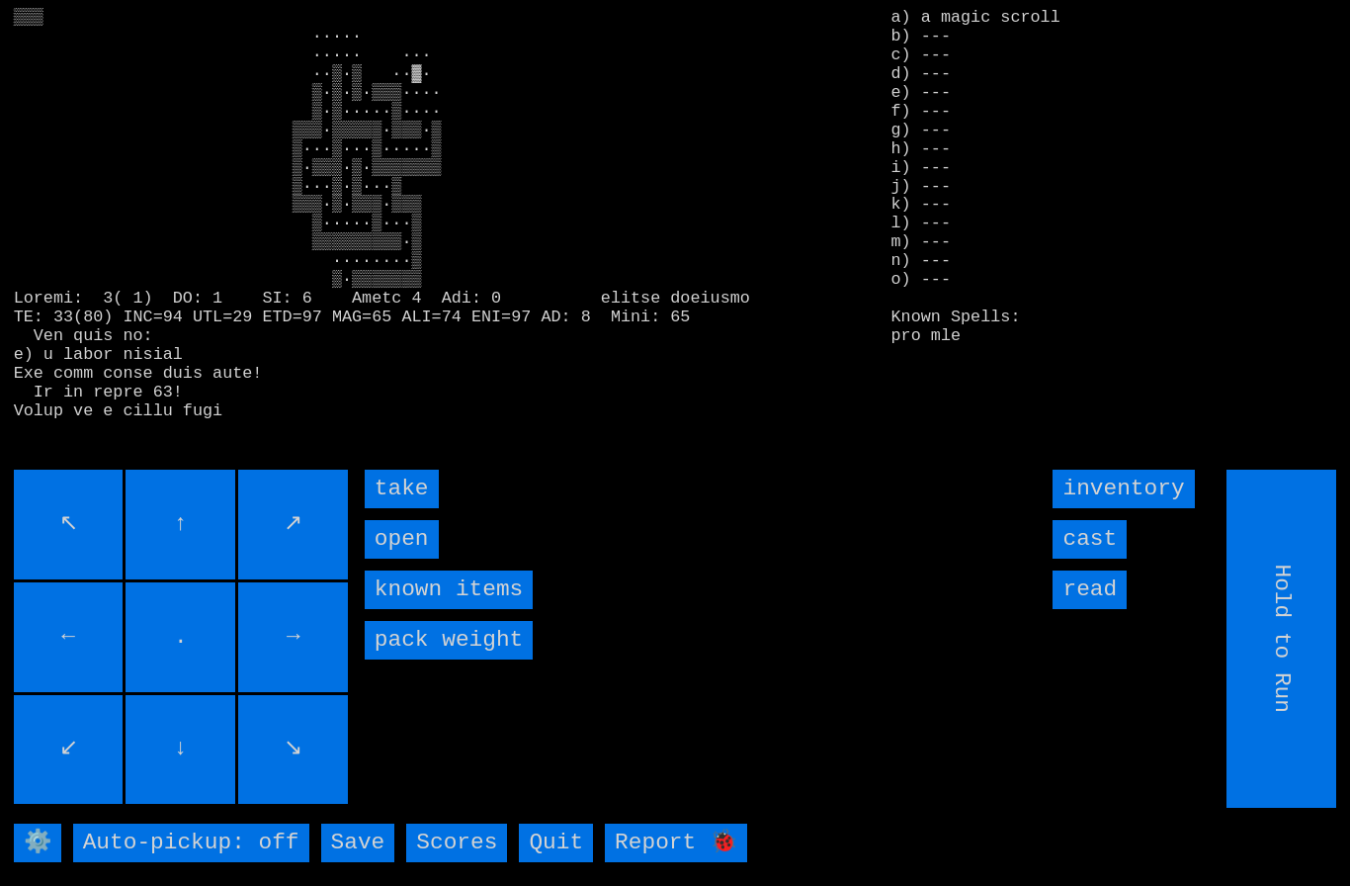
click at [401, 508] on input "take" at bounding box center [402, 488] width 74 height 39
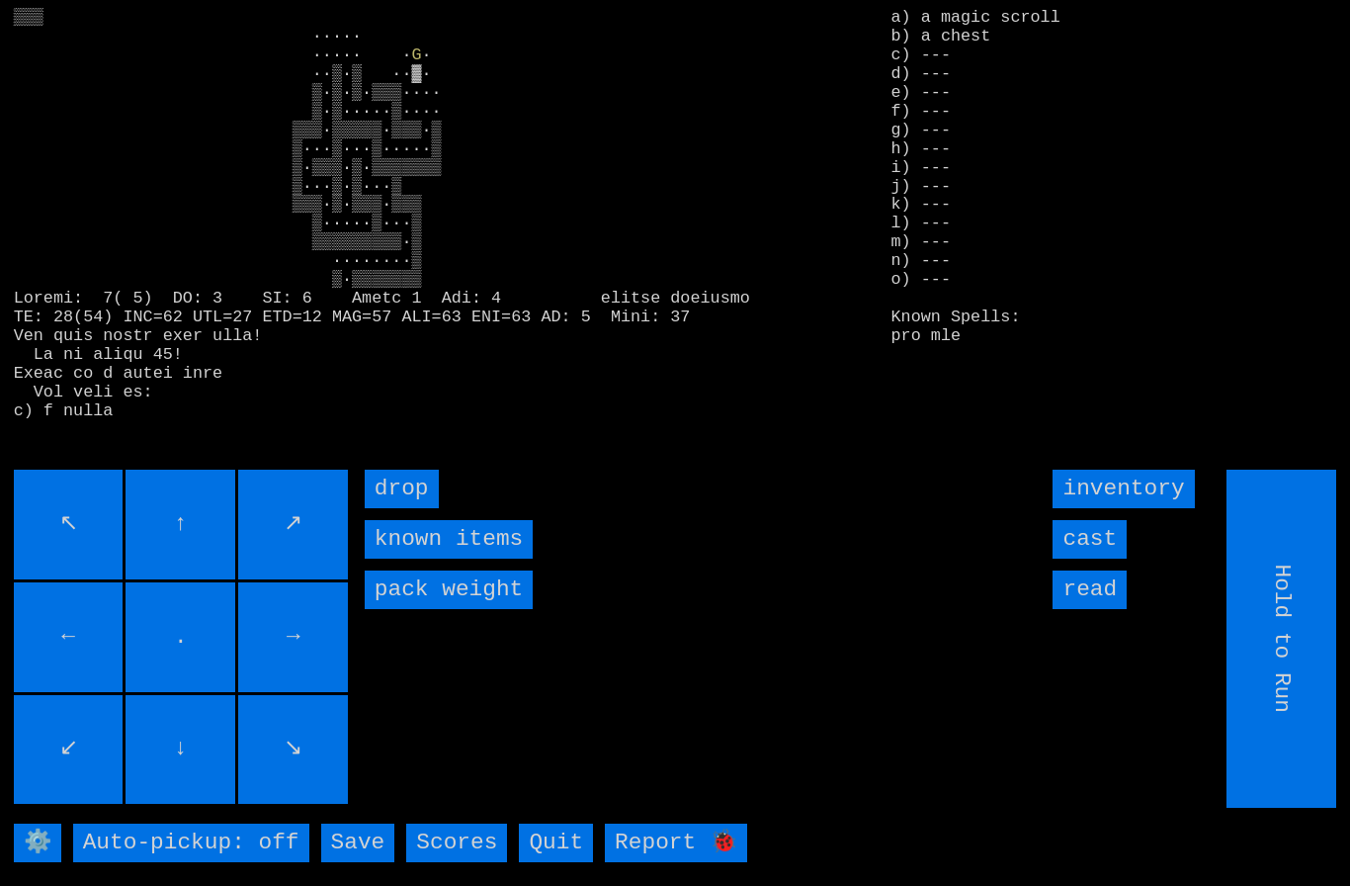
click at [1090, 558] on input "cast" at bounding box center [1090, 539] width 74 height 39
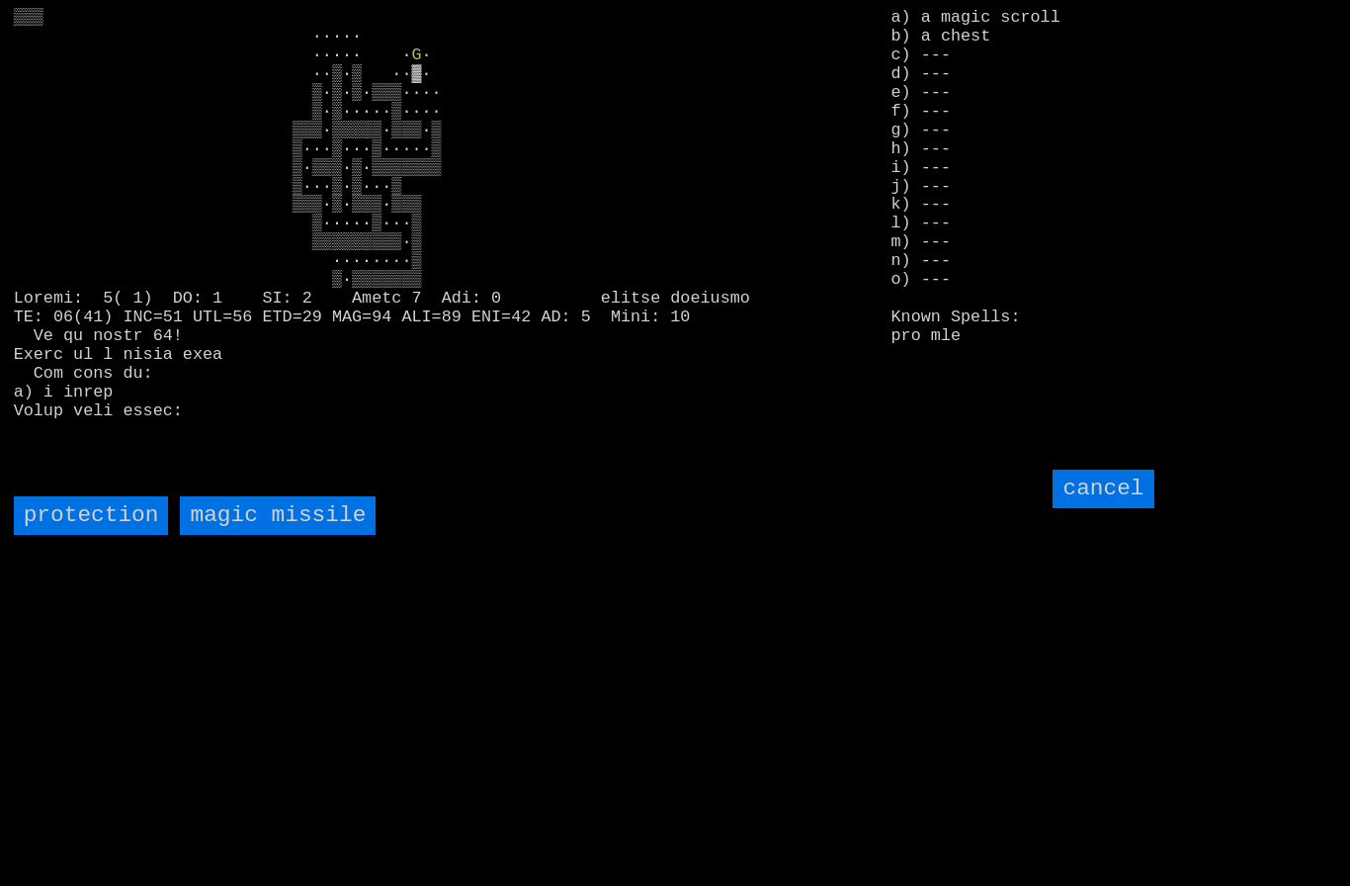
click at [254, 535] on missile "magic missile" at bounding box center [278, 515] width 196 height 39
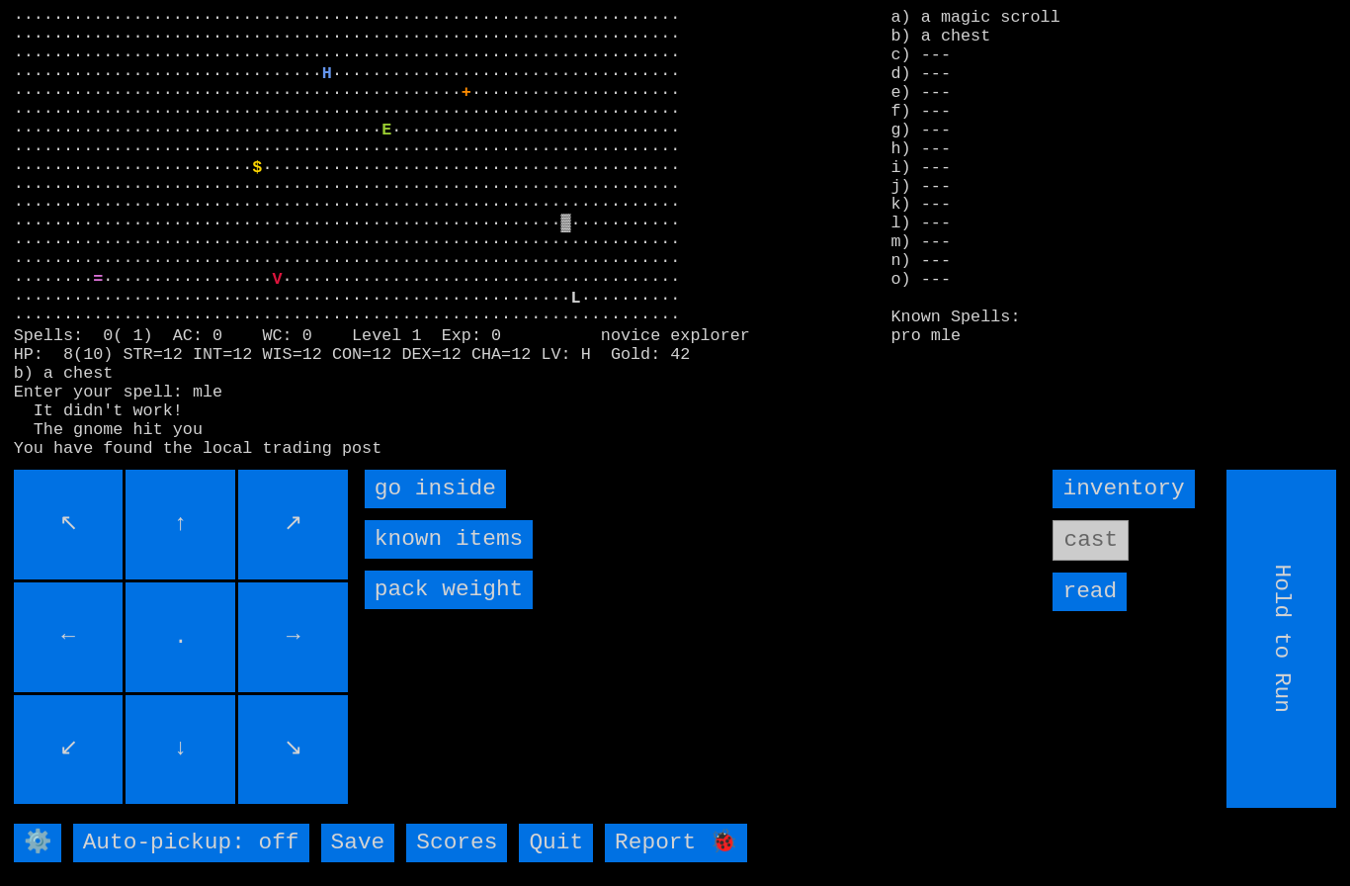
click at [414, 508] on inside "go inside" at bounding box center [435, 488] width 141 height 39
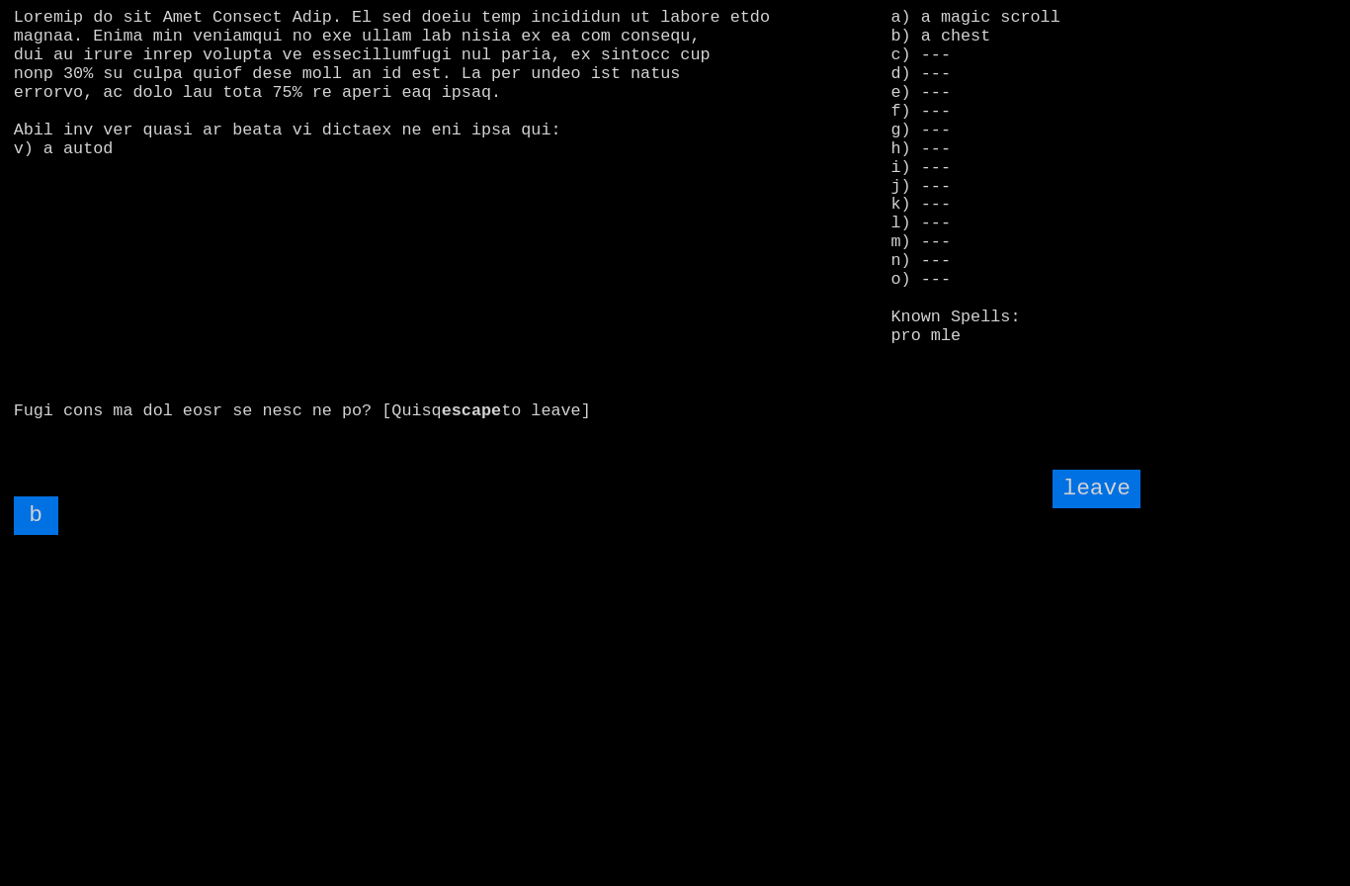
click at [32, 535] on input "b" at bounding box center [36, 515] width 44 height 39
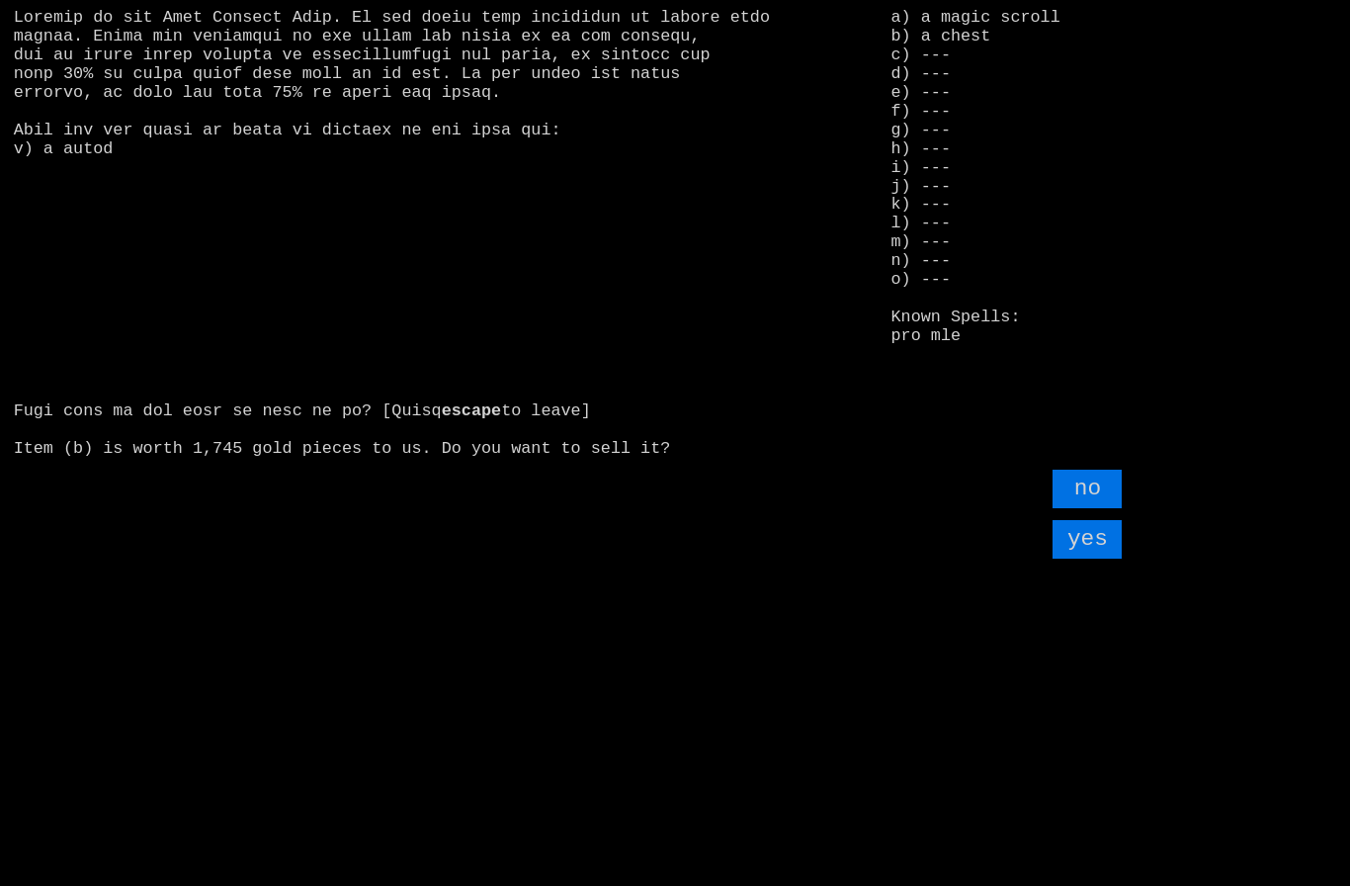
click at [1098, 558] on input "yes" at bounding box center [1087, 539] width 69 height 39
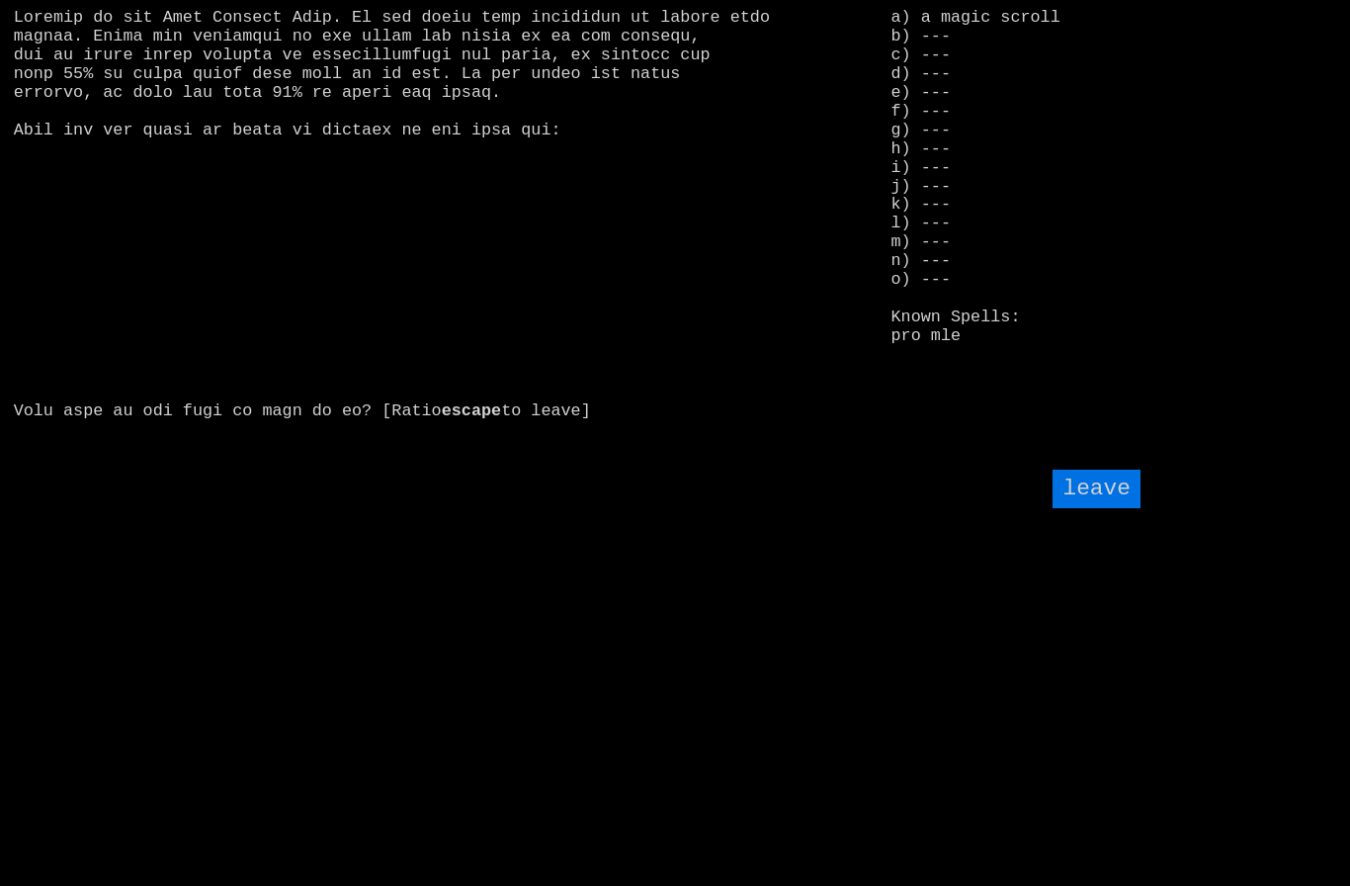
click at [1088, 508] on input "leave" at bounding box center [1096, 488] width 87 height 39
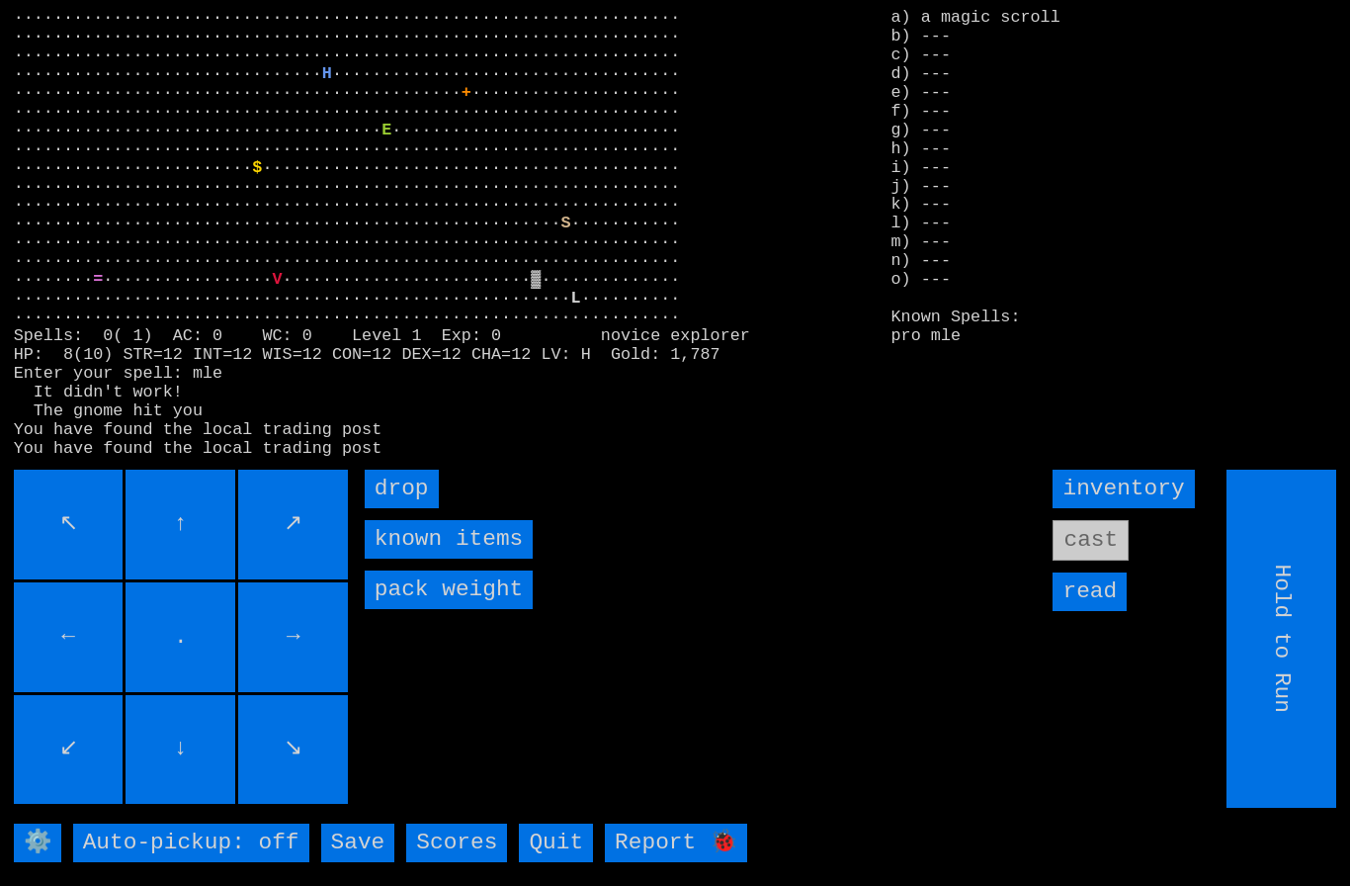
type input "Choose Direction"
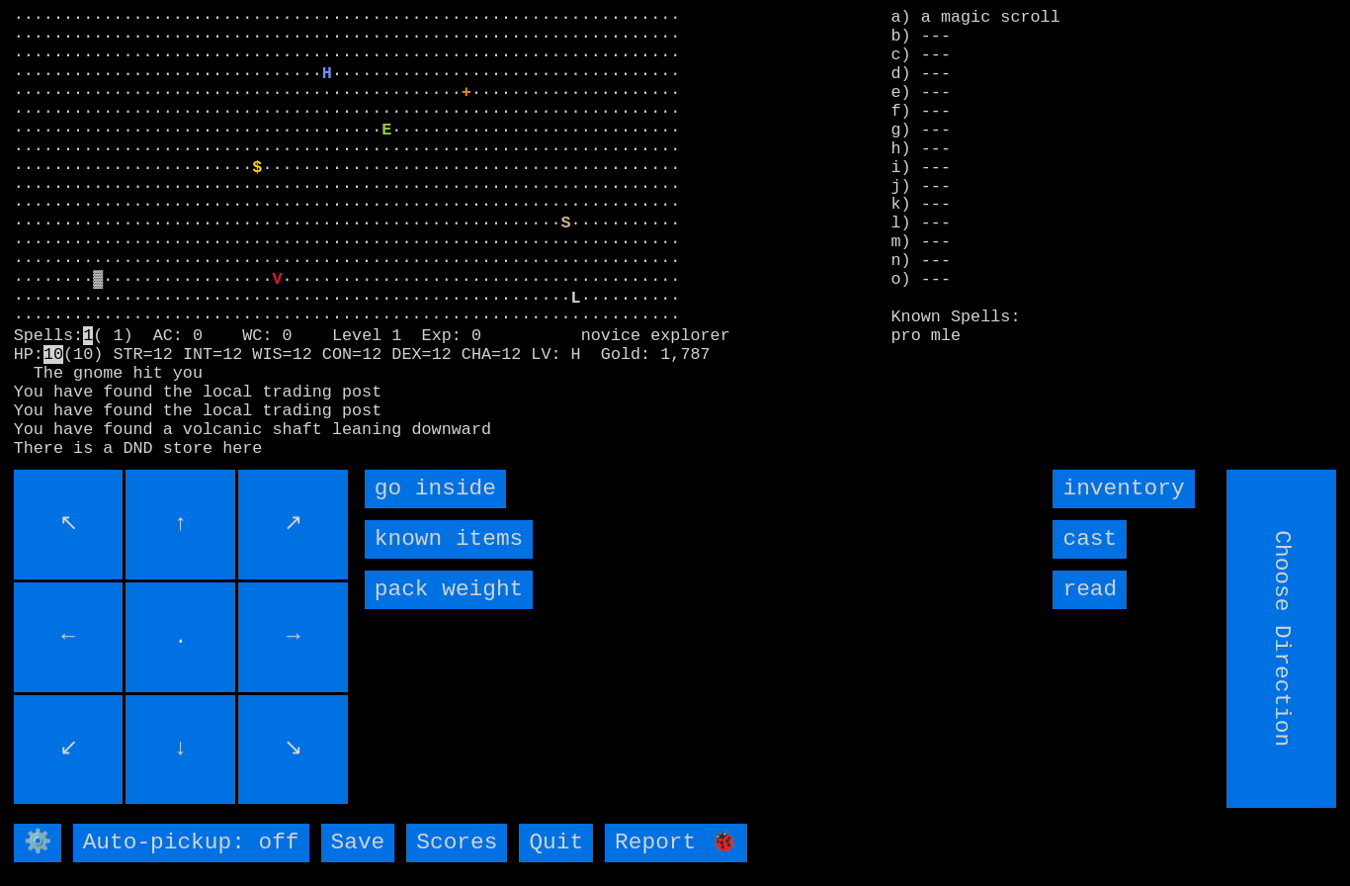
type input "Hold to Run"
click at [423, 508] on inside "go inside" at bounding box center [435, 488] width 141 height 39
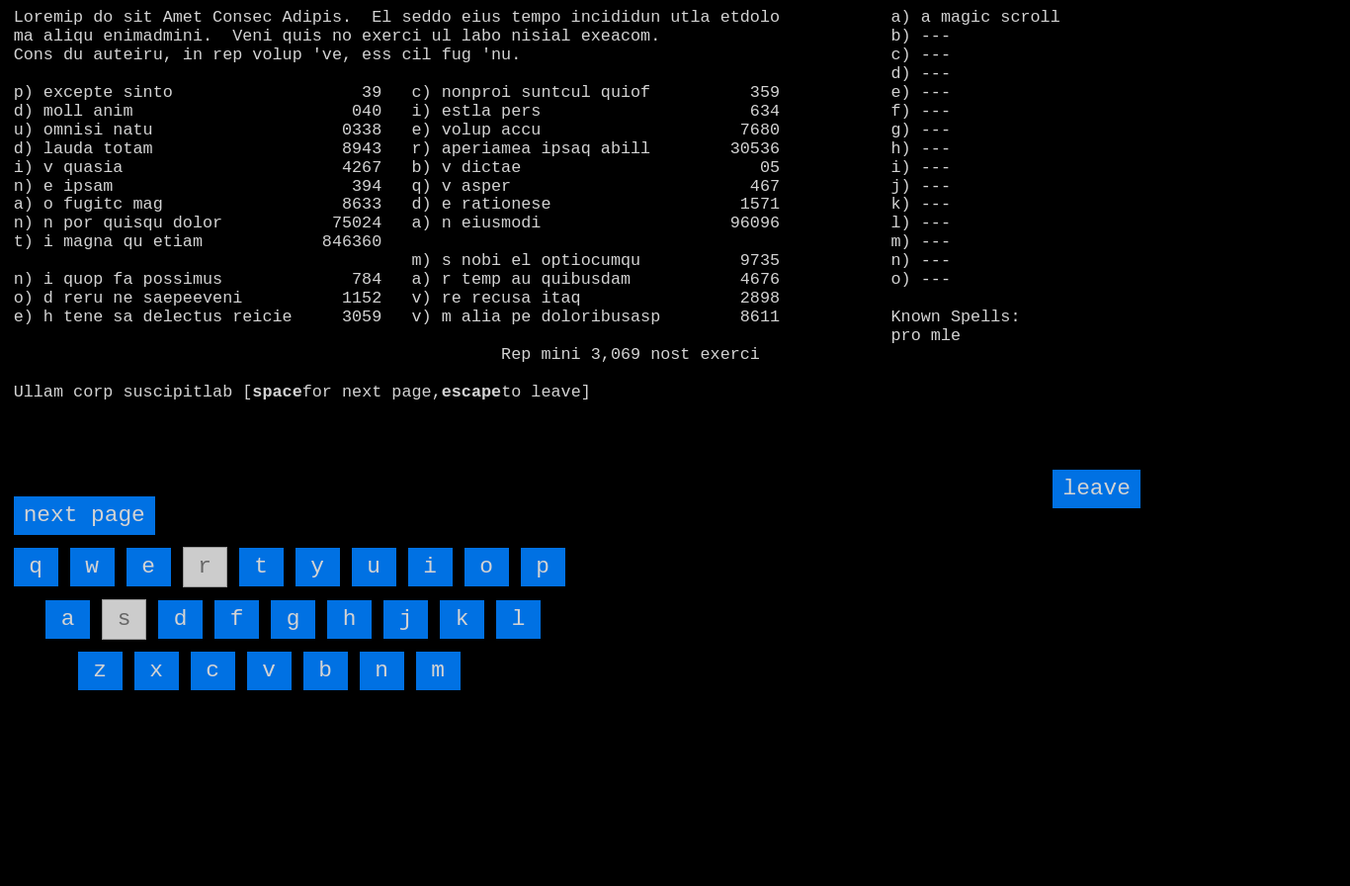
click at [431, 690] on input "m" at bounding box center [438, 670] width 44 height 39
click at [1108, 508] on input "leave" at bounding box center [1096, 488] width 87 height 39
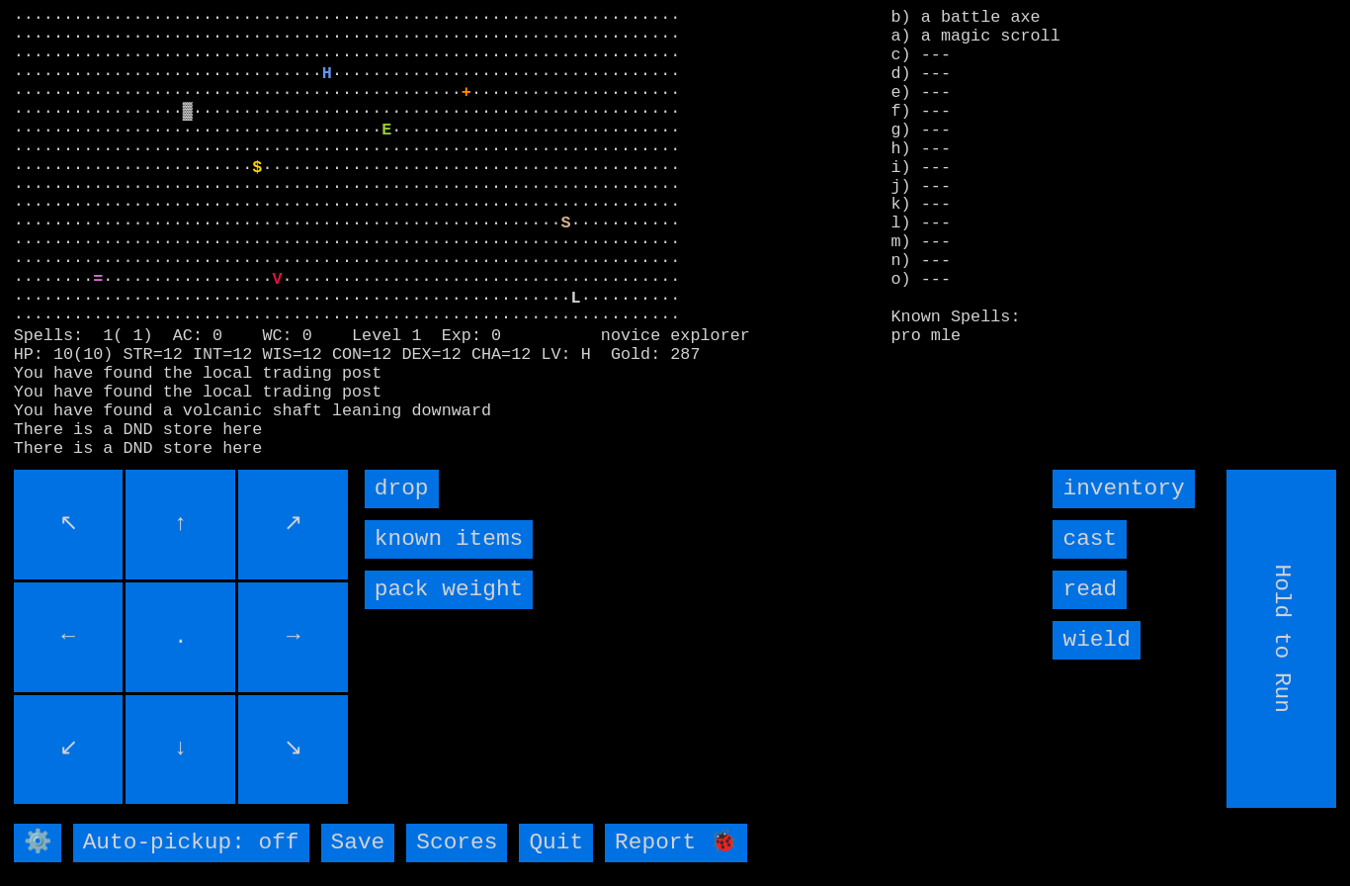
click at [345, 775] on input "↘" at bounding box center [293, 750] width 110 height 110
type input "Choose Direction"
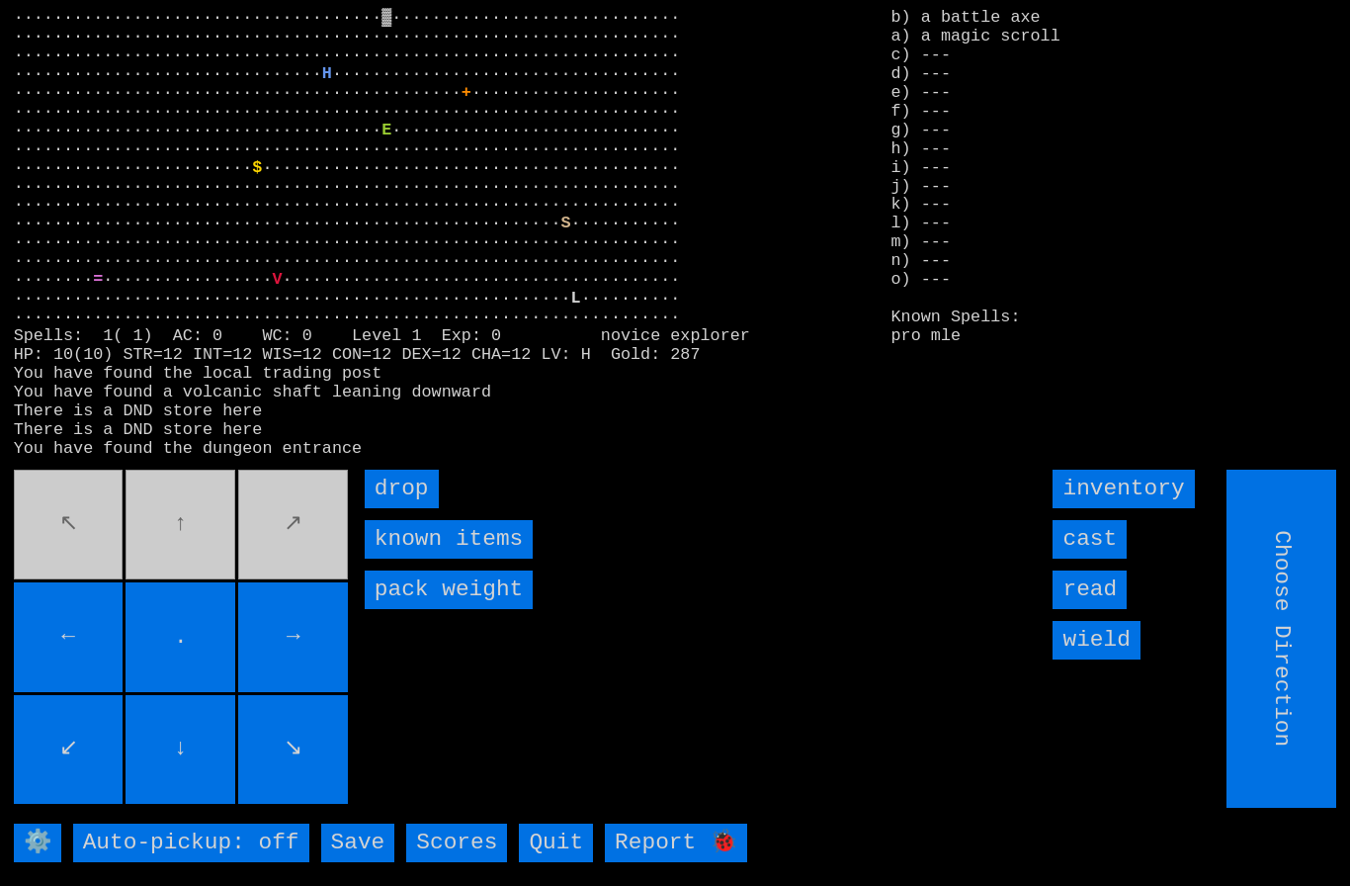
type input "Hold to Run"
click at [397, 508] on input "drop" at bounding box center [402, 488] width 74 height 39
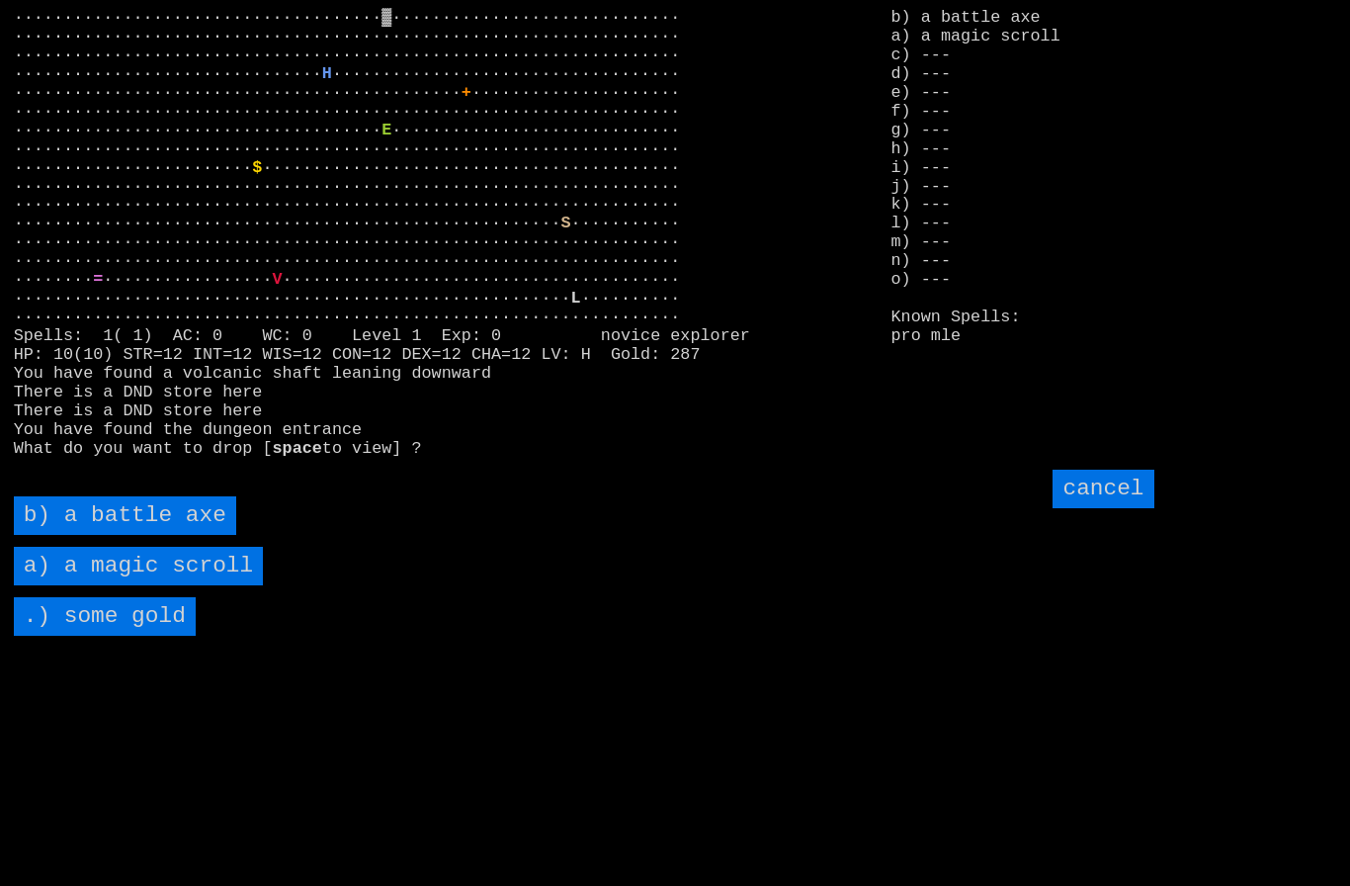
click at [109, 585] on scroll "a) a magic scroll" at bounding box center [139, 566] width 250 height 39
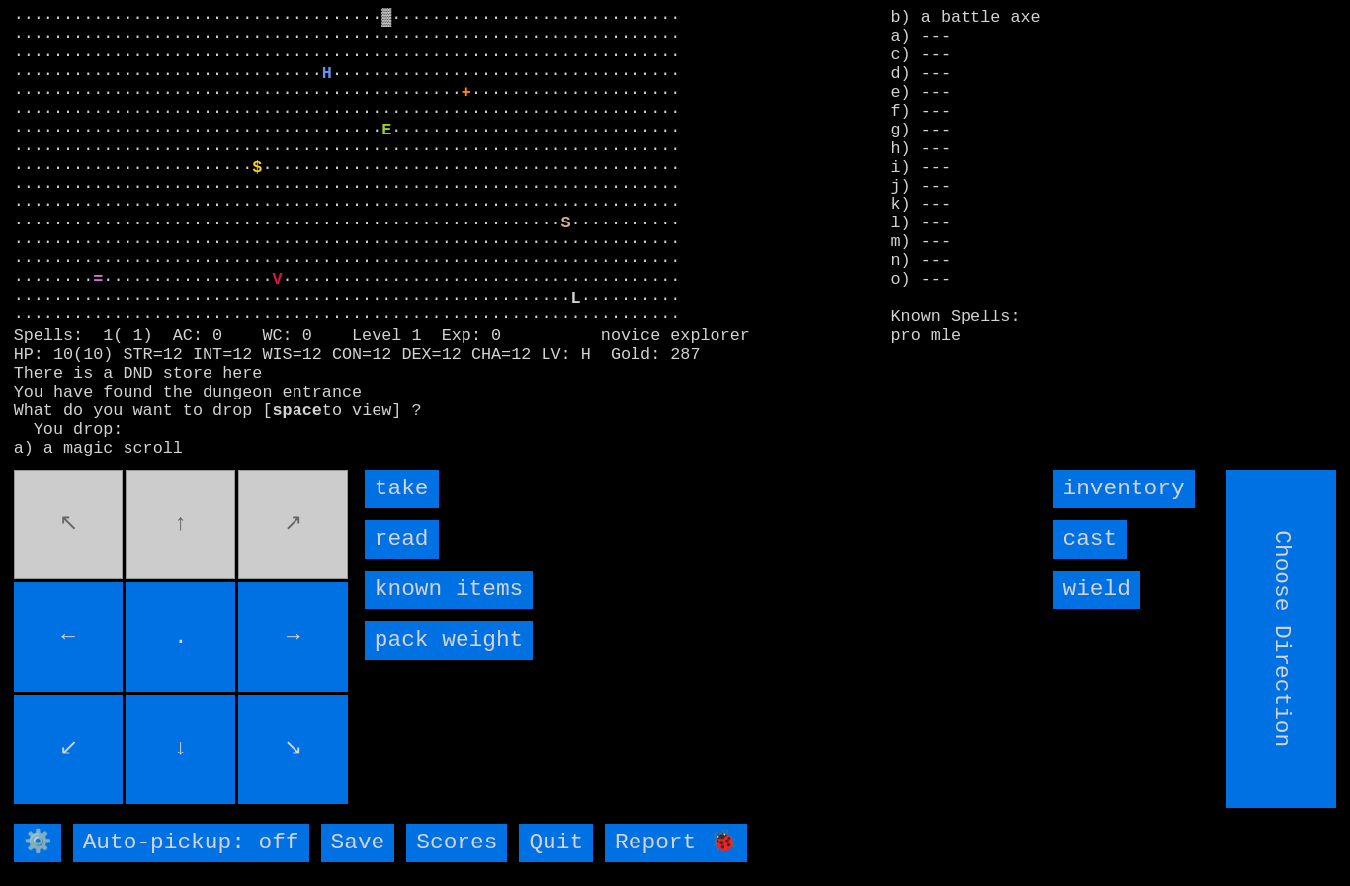
type input "Hold to Run"
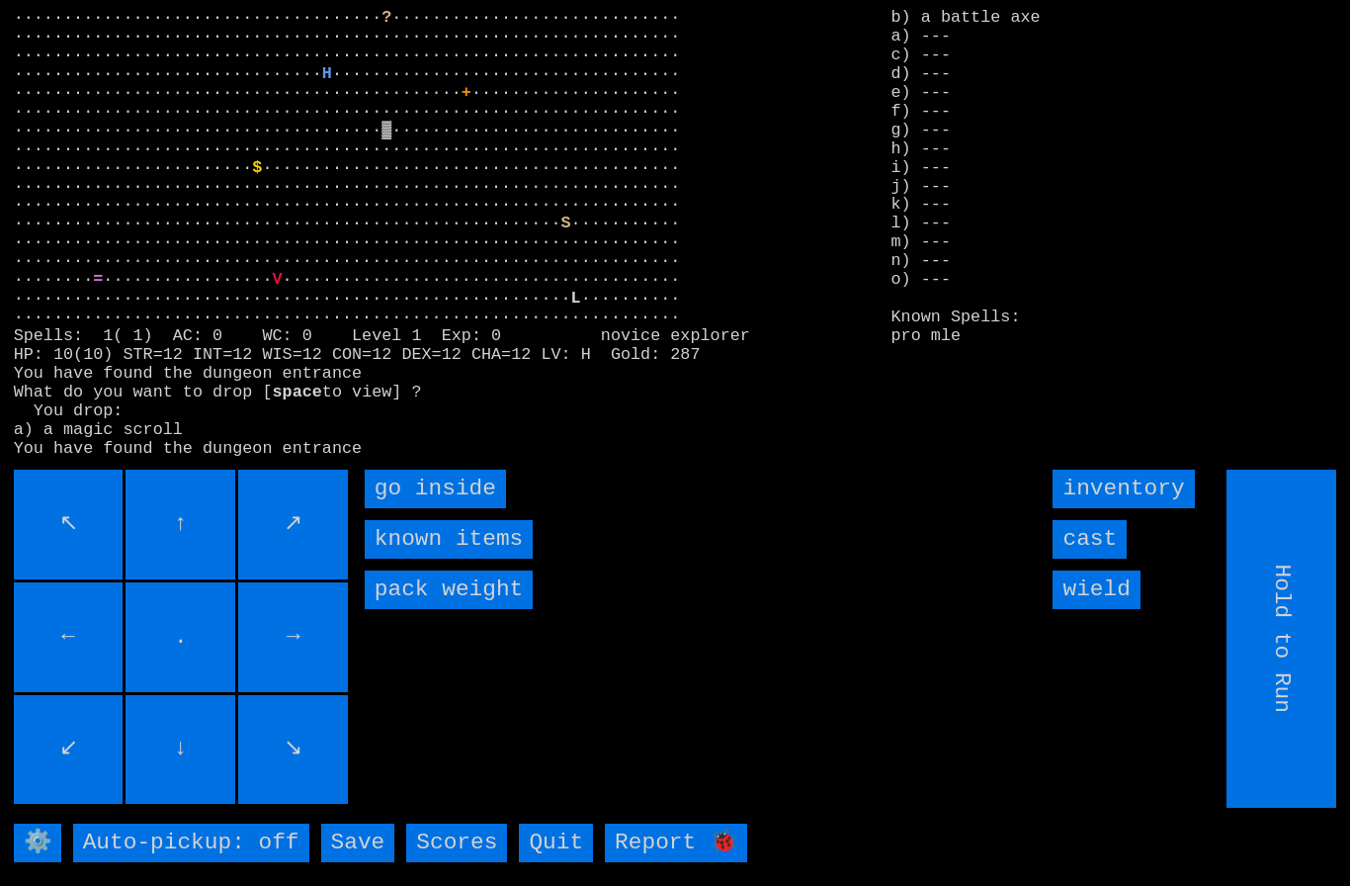
click at [1114, 609] on input "wield" at bounding box center [1096, 589] width 87 height 39
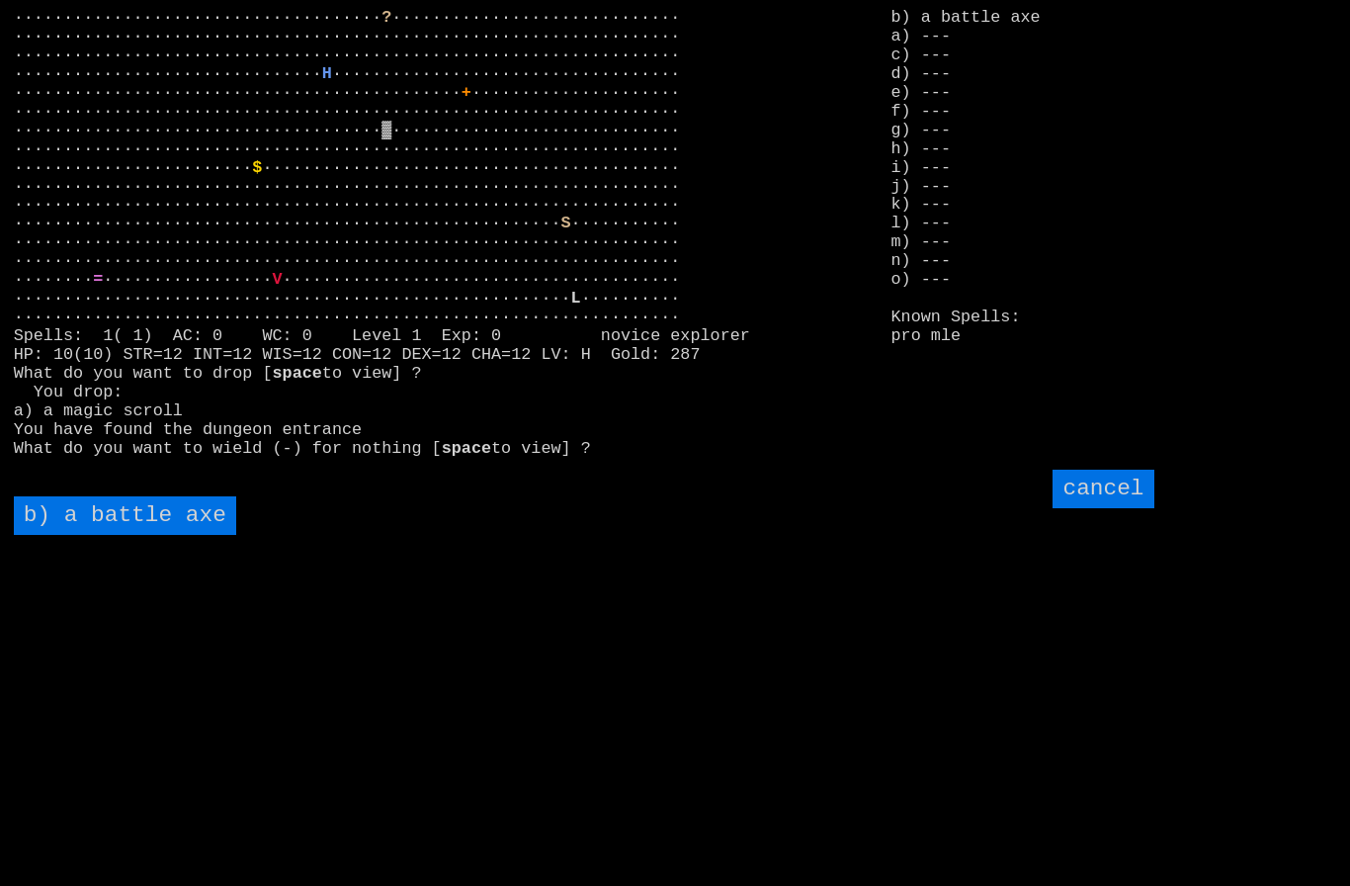
click at [127, 535] on axe "b) a battle axe" at bounding box center [125, 515] width 222 height 39
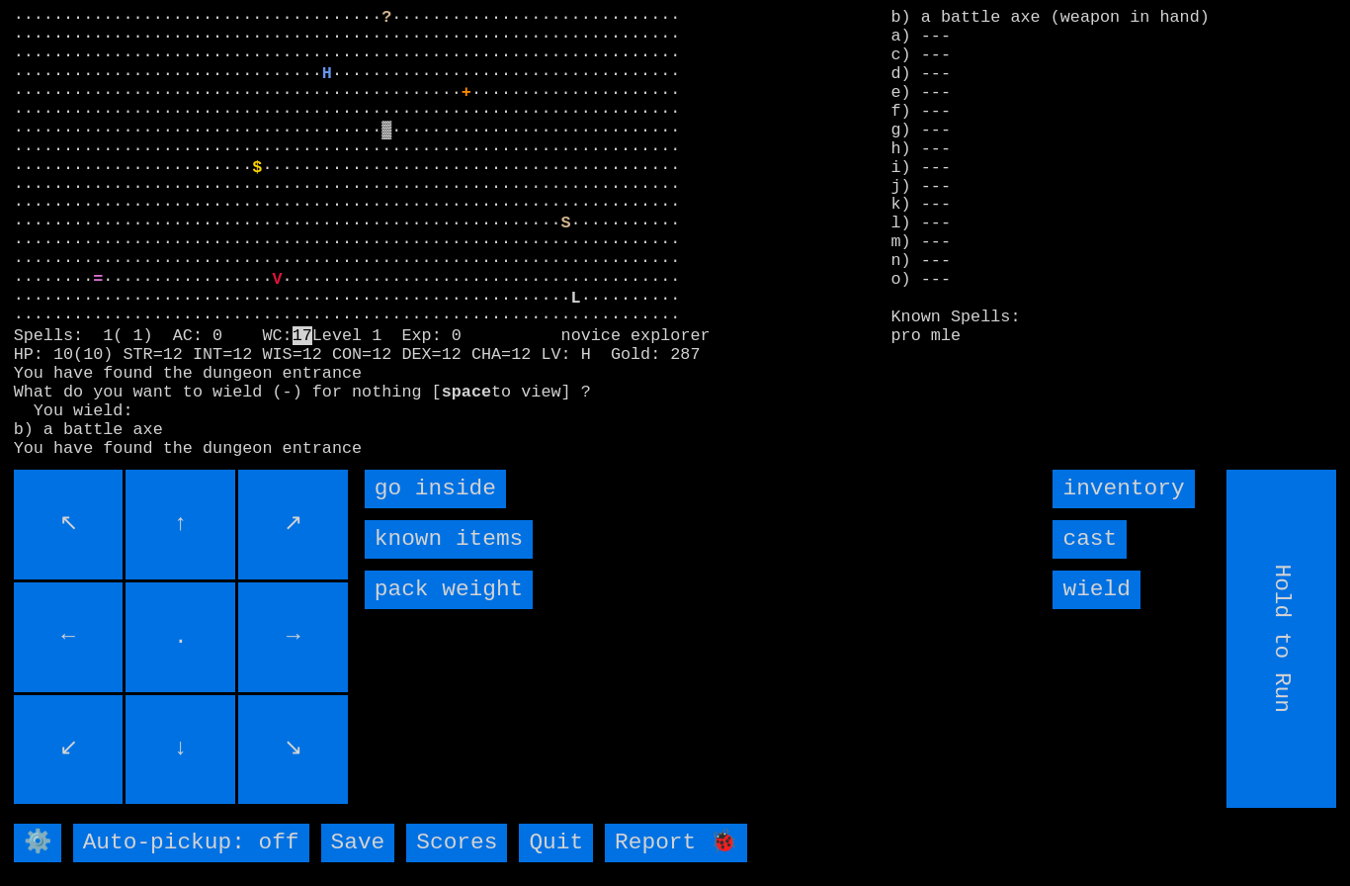
click at [413, 508] on inside "go inside" at bounding box center [435, 488] width 141 height 39
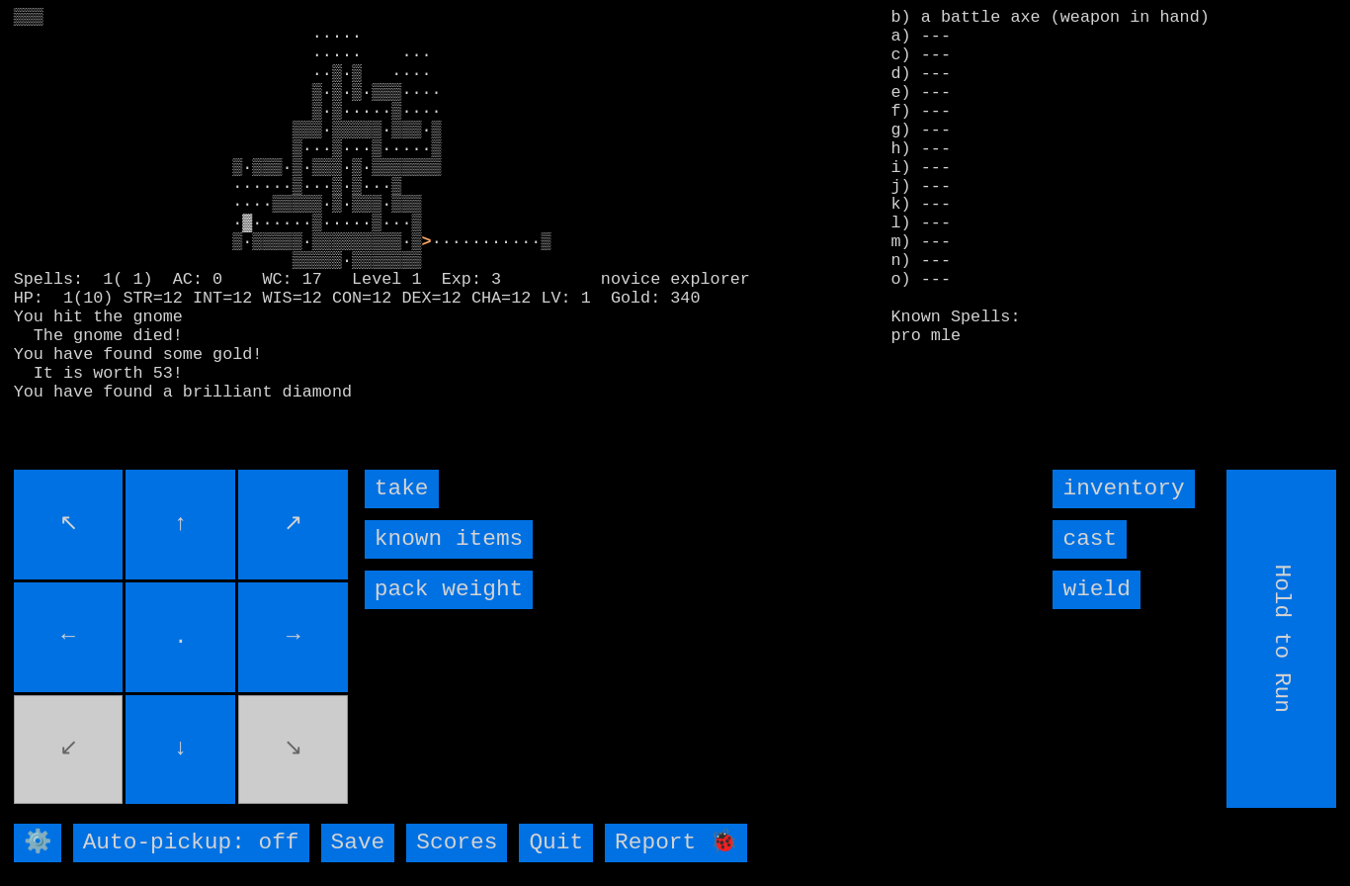
click at [404, 508] on input "take" at bounding box center [402, 488] width 74 height 39
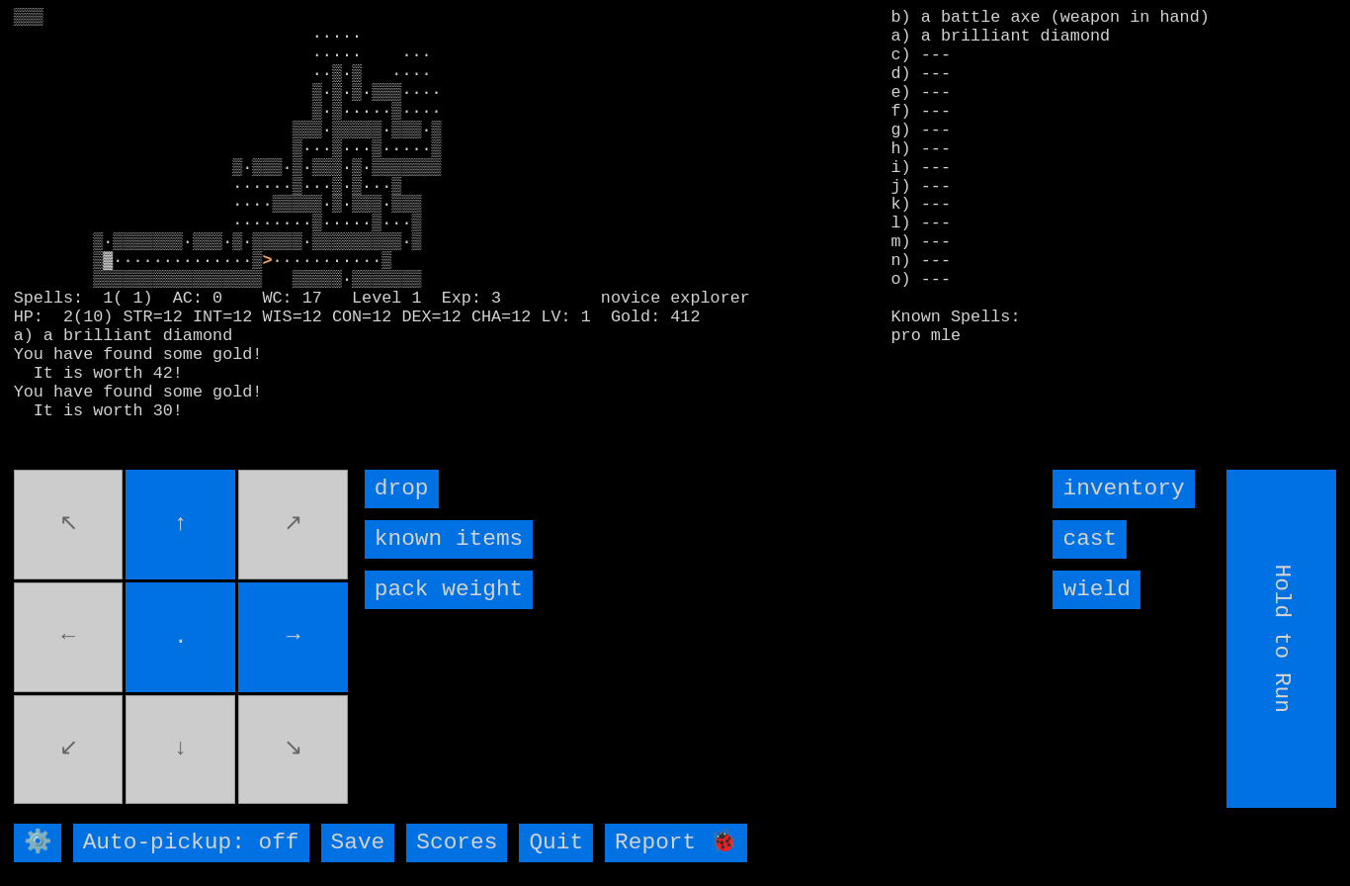
click at [75, 682] on movebuttons "↖ ↑ ↗ ← . → ↙ ↓ ↘" at bounding box center [183, 638] width 338 height 338
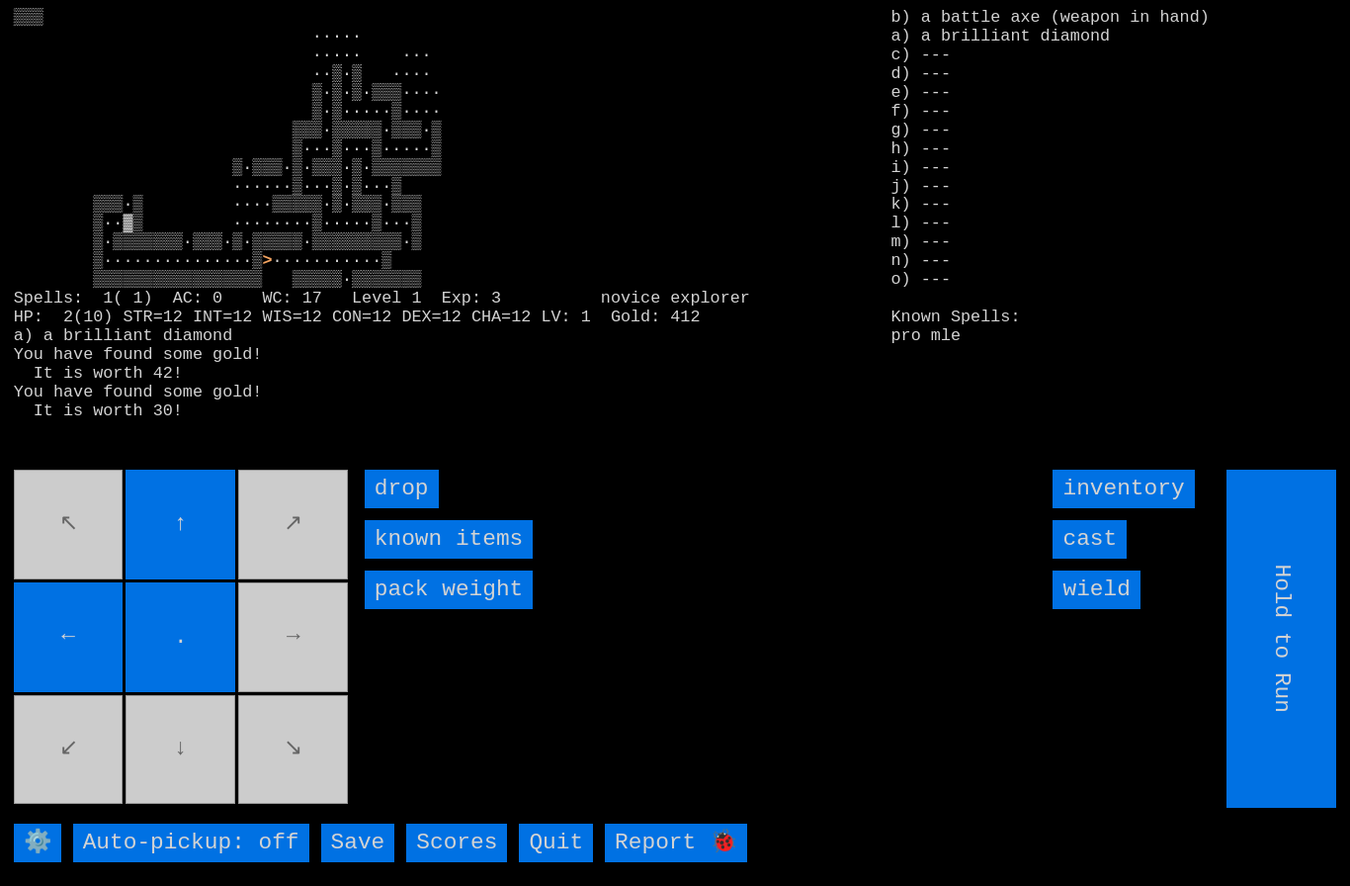
click at [299, 676] on movebuttons "↖ ↑ ↗ ← . → ↙ ↓ ↘" at bounding box center [183, 638] width 338 height 338
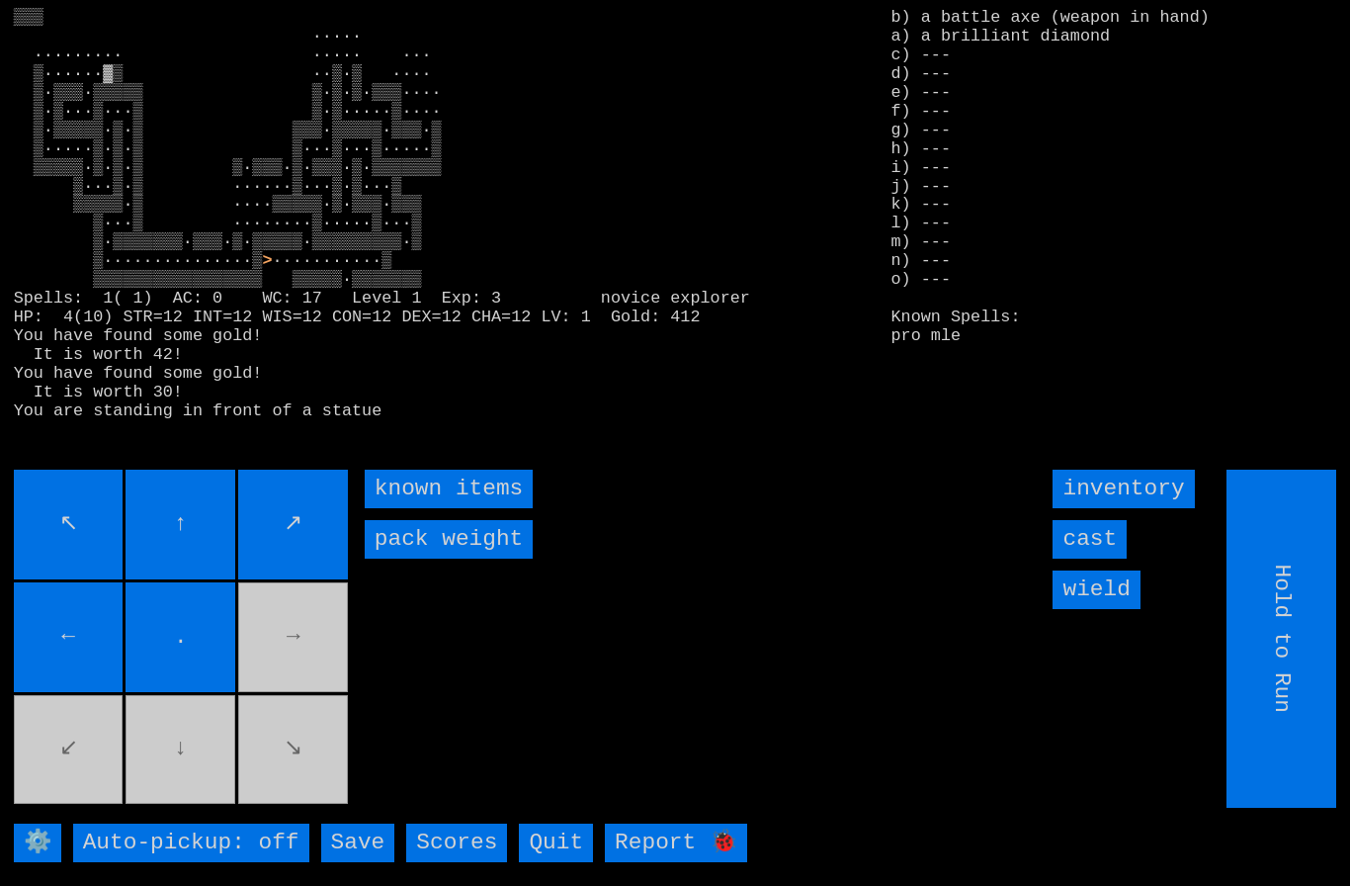
click at [296, 688] on movebuttons "↖ ↑ ↗ ← . → ↙ ↓ ↘" at bounding box center [183, 638] width 338 height 338
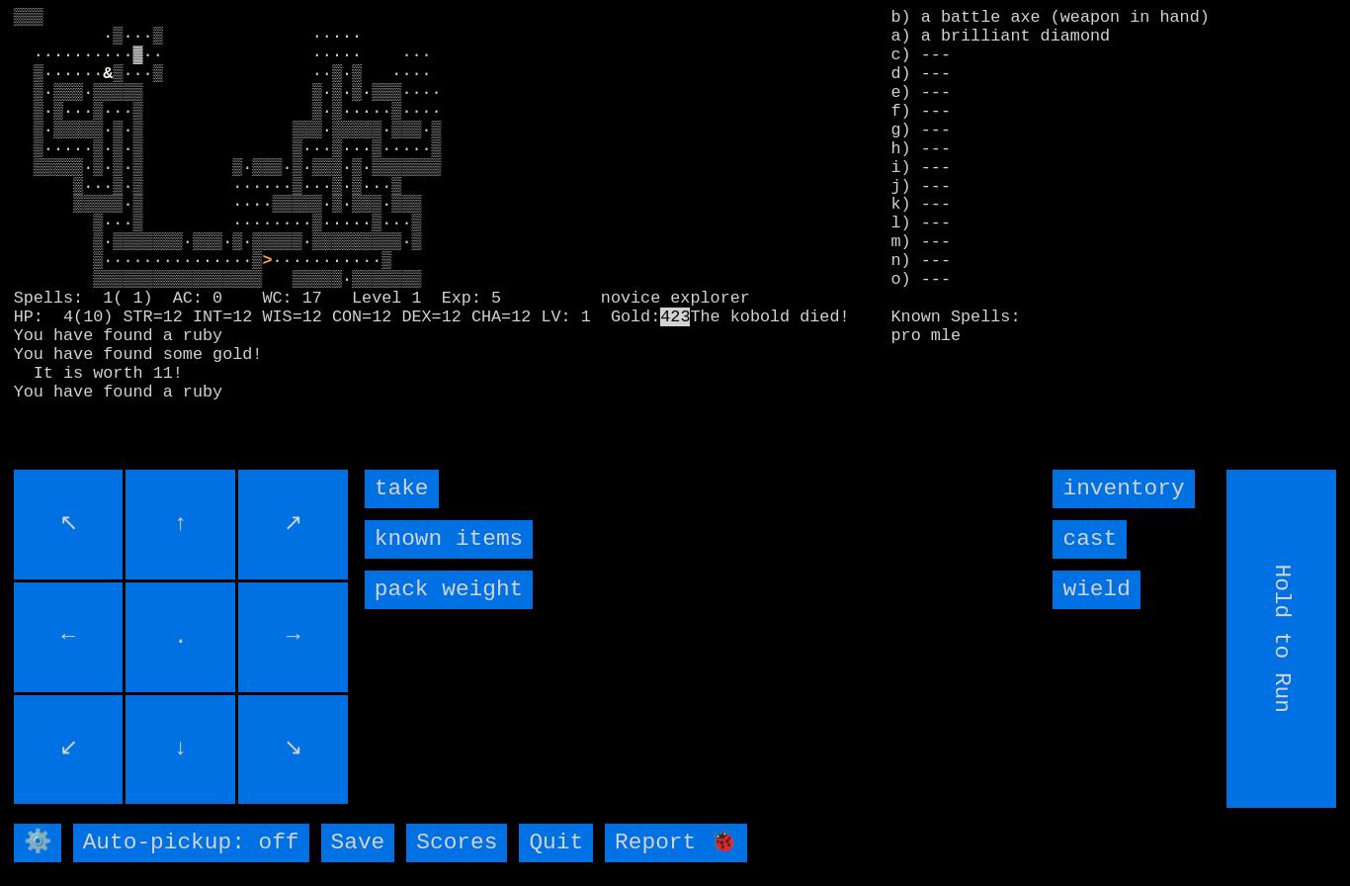
click at [400, 508] on input "take" at bounding box center [402, 488] width 74 height 39
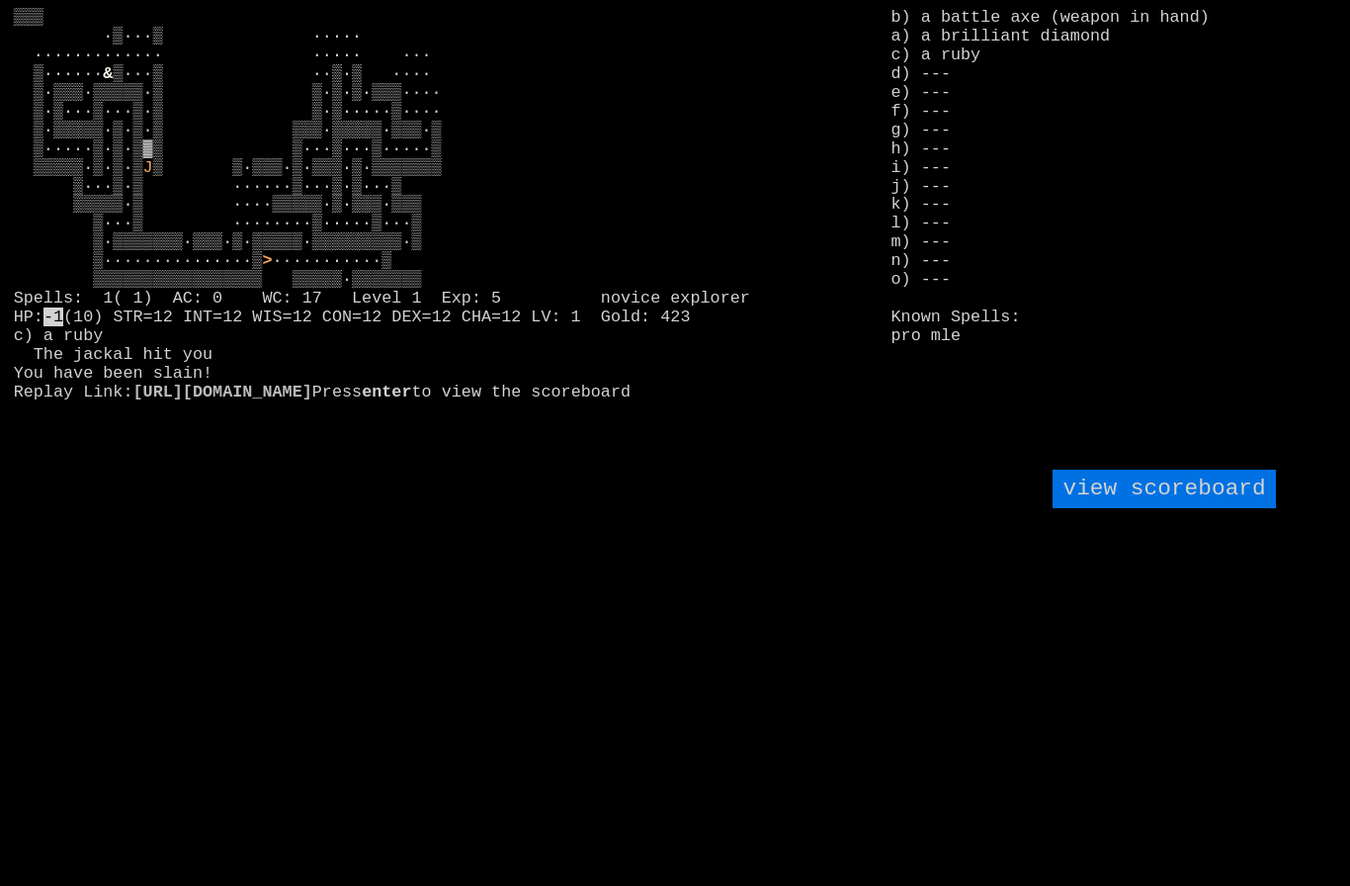
click at [149, 798] on larngrid "▒▒▒ ·▒···▒ ····· ············· ····· ··· ▒······ & J > ···········▒ ▒▒▒▒▒▒▒▒▒▒▒…" at bounding box center [675, 443] width 1350 height 886
